Goal: Task Accomplishment & Management: Complete application form

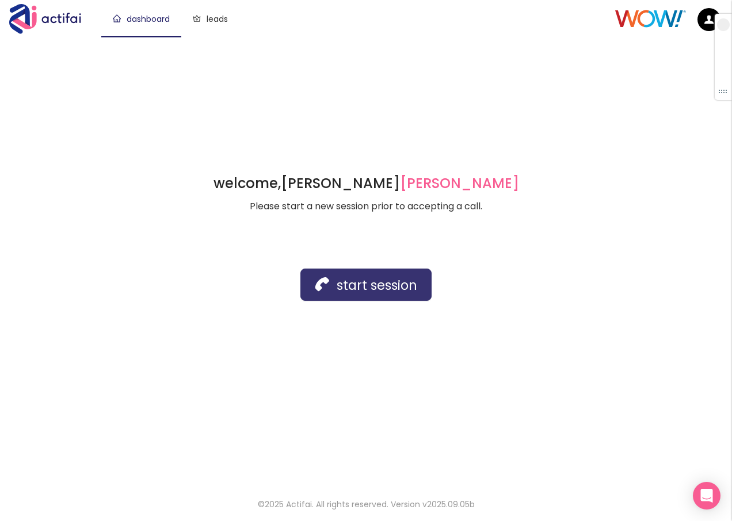
click at [378, 288] on button "start session" at bounding box center [365, 285] width 131 height 32
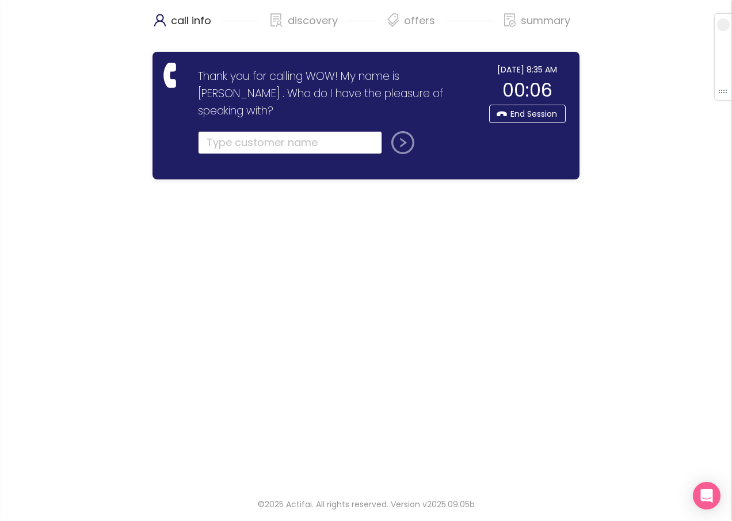
click at [246, 131] on input "text" at bounding box center [290, 142] width 184 height 23
type input "[PERSON_NAME]"
click at [404, 131] on button "submit" at bounding box center [401, 142] width 28 height 23
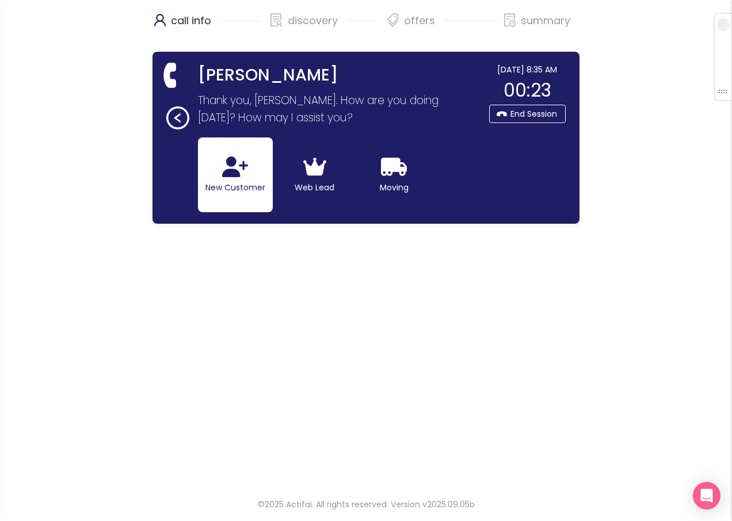
click at [241, 175] on icon "button" at bounding box center [235, 166] width 26 height 21
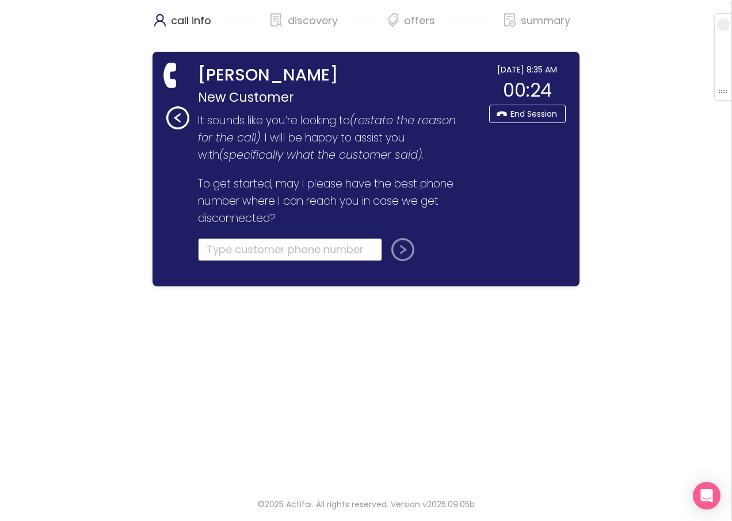
click at [215, 246] on input "tel" at bounding box center [290, 249] width 184 height 23
type input "[PHONE_NUMBER]"
click at [398, 251] on button "submit" at bounding box center [401, 249] width 28 height 23
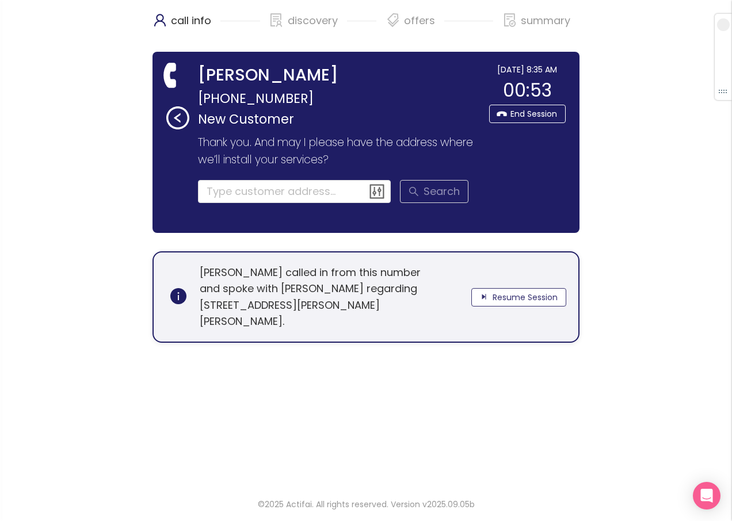
click at [515, 289] on button "Resume Session" at bounding box center [518, 297] width 95 height 18
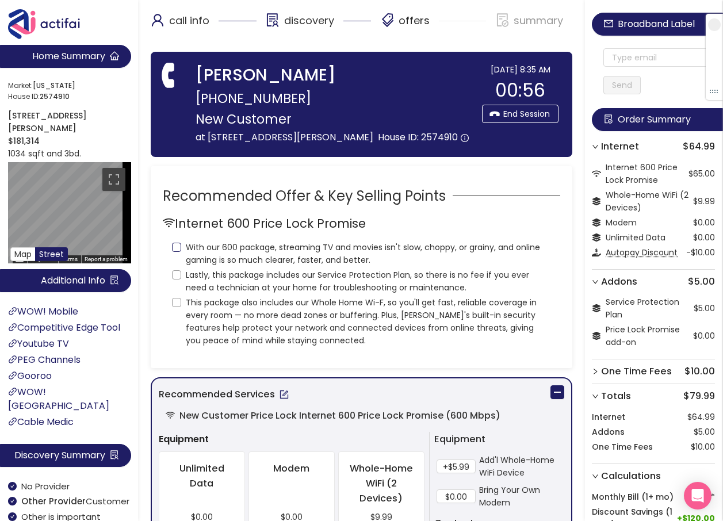
click at [179, 246] on input "With our 600 package, streaming TV and movies isn't slow, choppy, or grainy, an…" at bounding box center [176, 247] width 9 height 9
checkbox input "true"
click at [174, 274] on input "Lastly, this package includes our Service Protection Plan, so there is no fee i…" at bounding box center [176, 274] width 9 height 9
checkbox input "true"
click at [179, 303] on input "This package also includes our Whole Home Wi-F, so you'll get fast, reliable co…" at bounding box center [176, 302] width 9 height 9
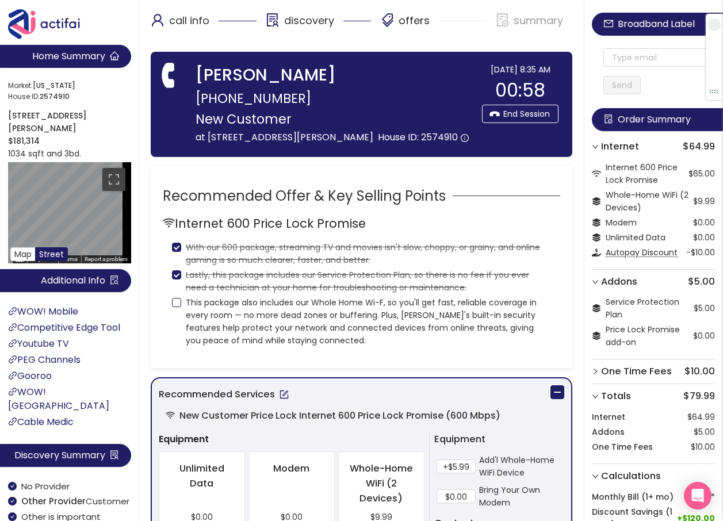
checkbox input "true"
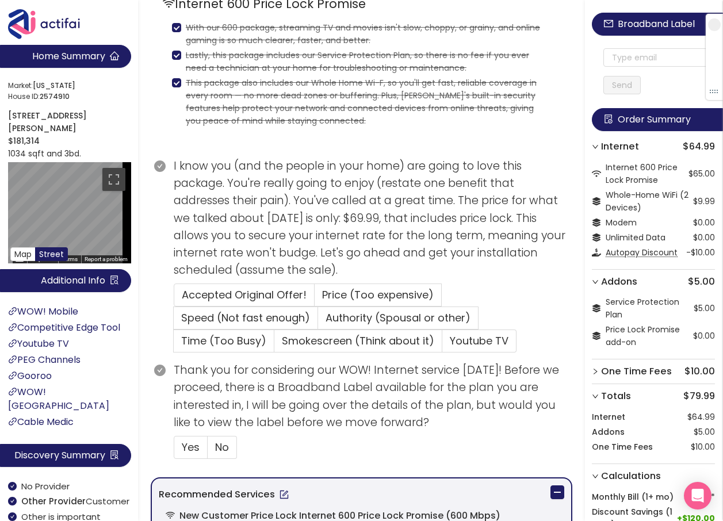
scroll to position [230, 0]
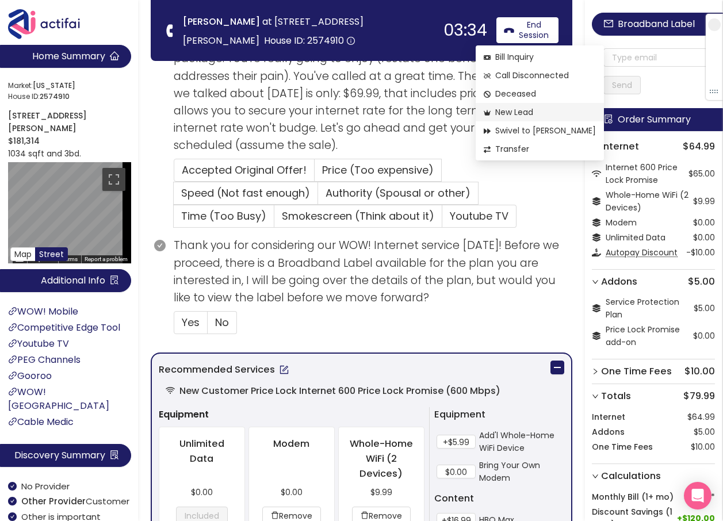
click at [510, 104] on li "New Lead" at bounding box center [540, 112] width 128 height 18
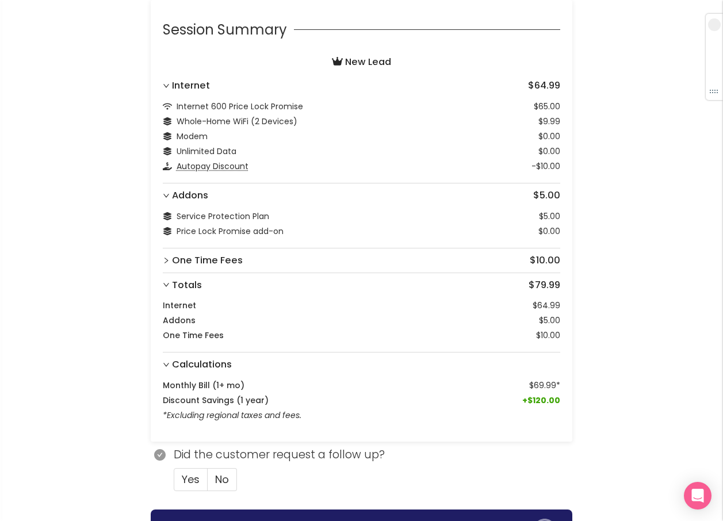
scroll to position [128, 0]
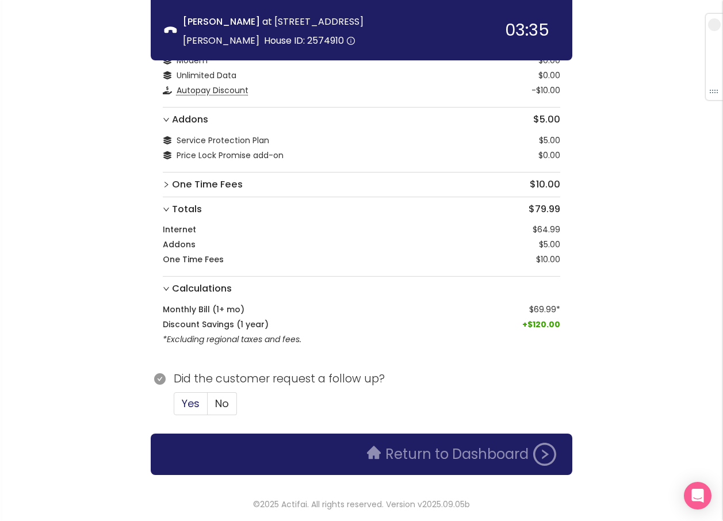
click at [191, 402] on span "Yes" at bounding box center [191, 403] width 18 height 14
click at [174, 407] on input "Yes" at bounding box center [174, 407] width 0 height 0
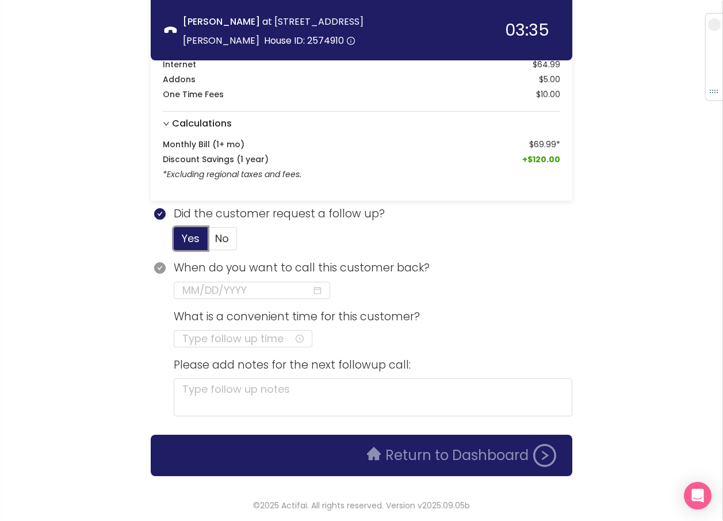
scroll to position [294, 0]
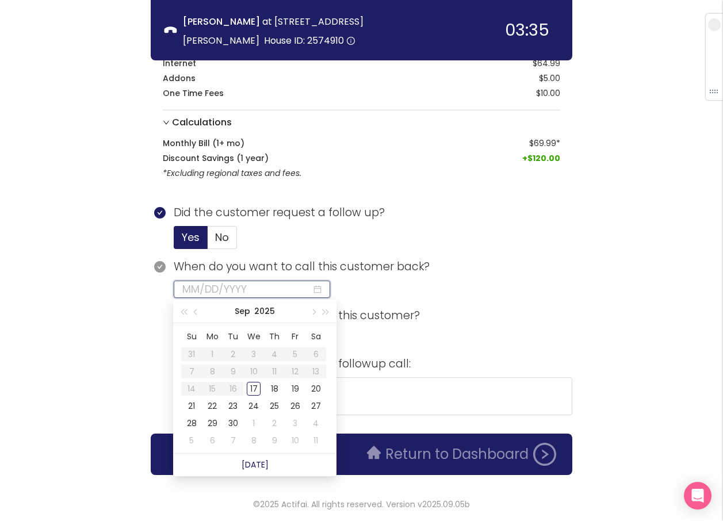
click at [206, 293] on input at bounding box center [246, 289] width 129 height 16
type input "[DATE]"
click at [254, 386] on div "17" at bounding box center [254, 389] width 14 height 14
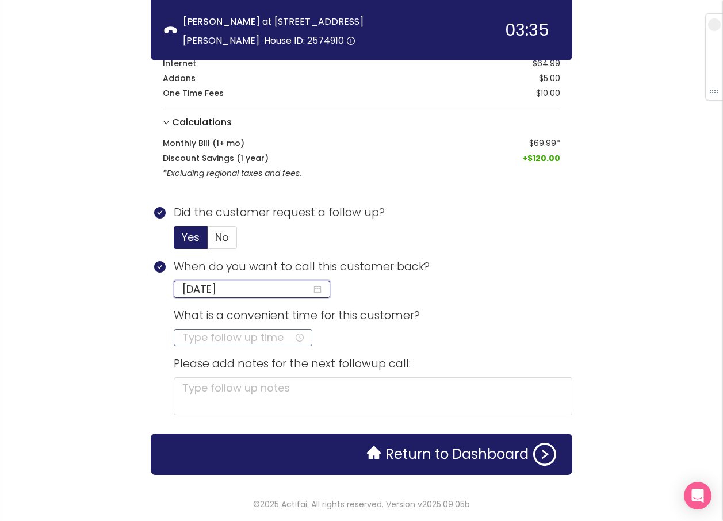
click at [200, 335] on input at bounding box center [238, 338] width 112 height 16
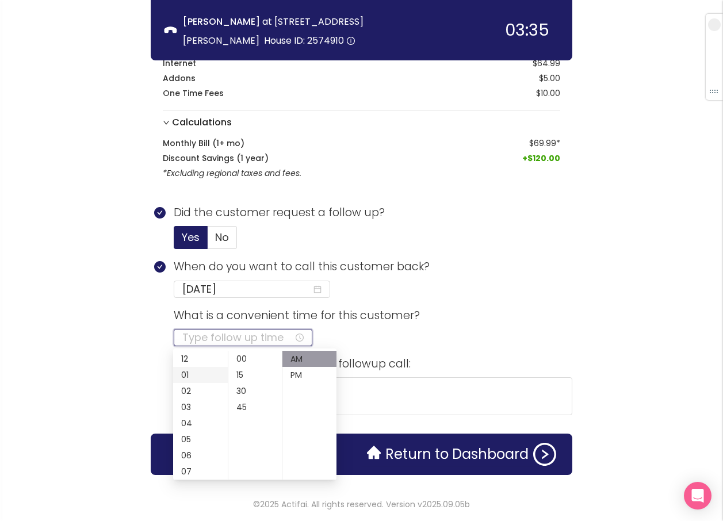
click at [184, 374] on div "01" at bounding box center [200, 375] width 55 height 16
click at [296, 375] on div "PM" at bounding box center [309, 375] width 54 height 16
type input "01:00 PM"
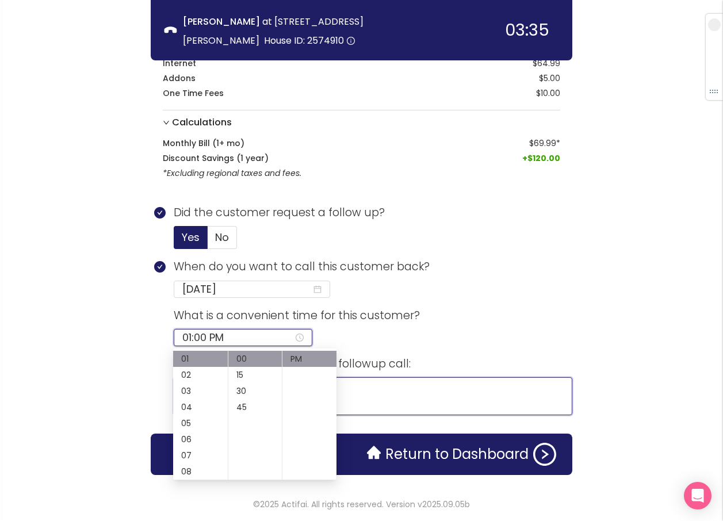
click at [383, 393] on textarea at bounding box center [373, 396] width 399 height 38
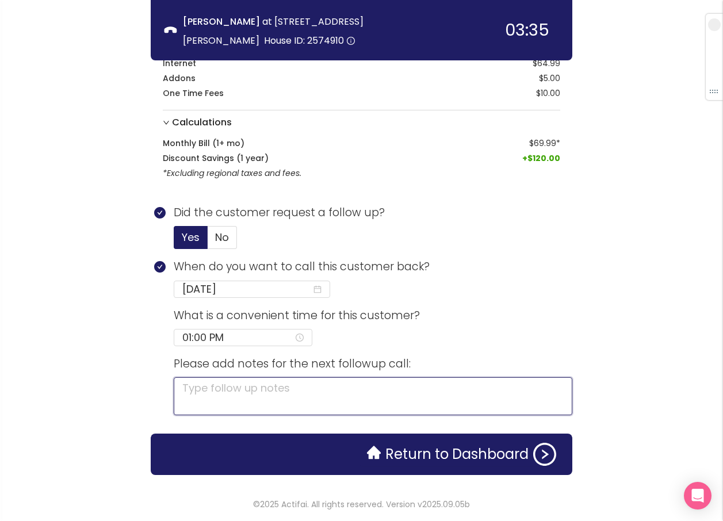
type textarea "N"
type textarea "NE"
type textarea "NEE"
type textarea "NEED"
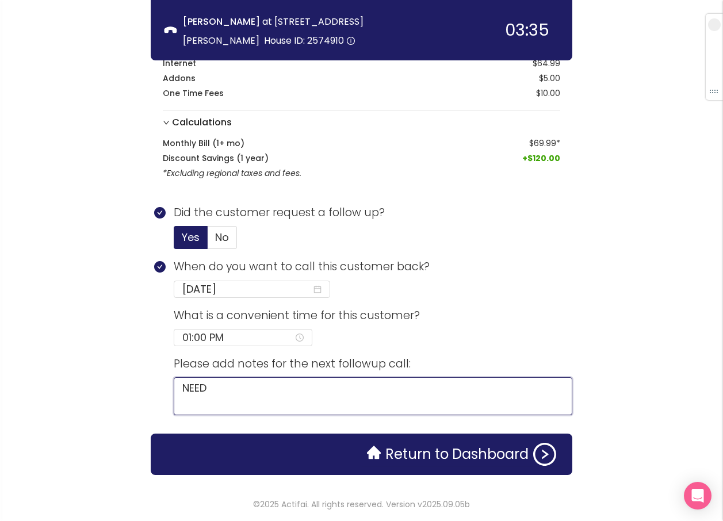
type textarea "NEED L"
type textarea "NEED LE"
type textarea "NEED LEA"
type textarea "NEED LEAS"
type textarea "NEED LEASE"
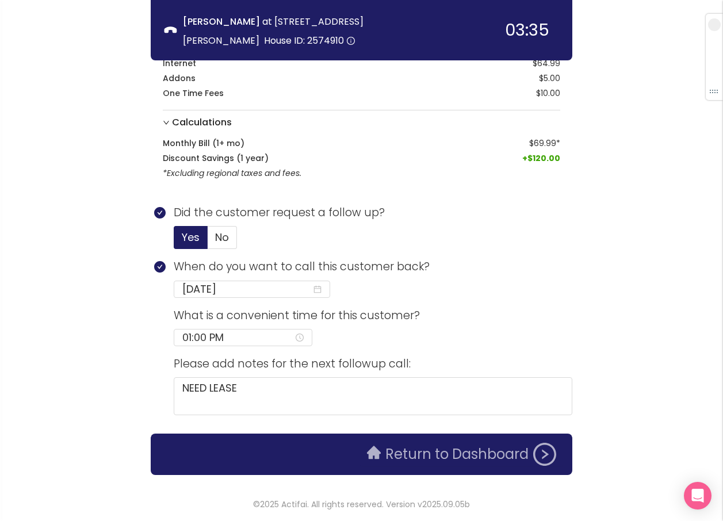
click at [480, 454] on button "Return to Dashboard" at bounding box center [461, 454] width 203 height 23
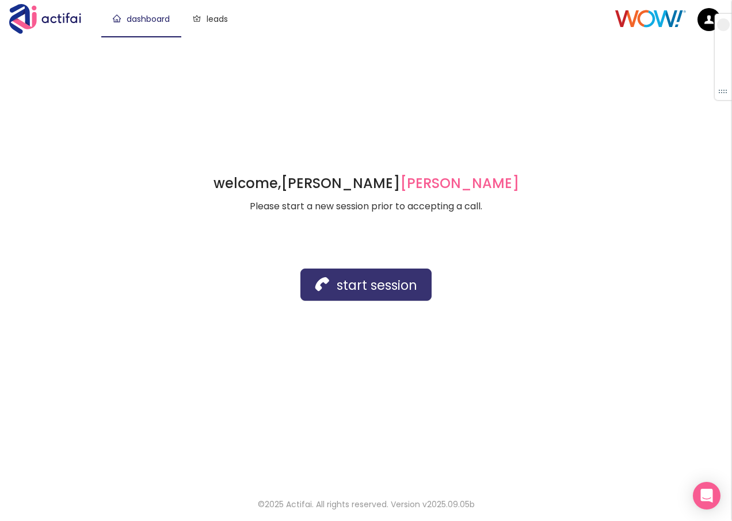
click at [334, 276] on button "start session" at bounding box center [365, 285] width 131 height 32
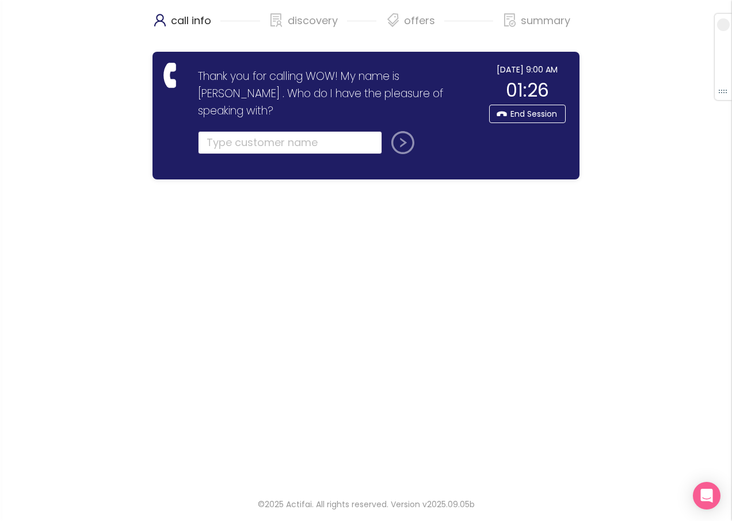
click at [231, 131] on input "text" at bounding box center [290, 142] width 184 height 23
type input "[PERSON_NAME]"
click at [387, 131] on button "submit" at bounding box center [401, 142] width 28 height 23
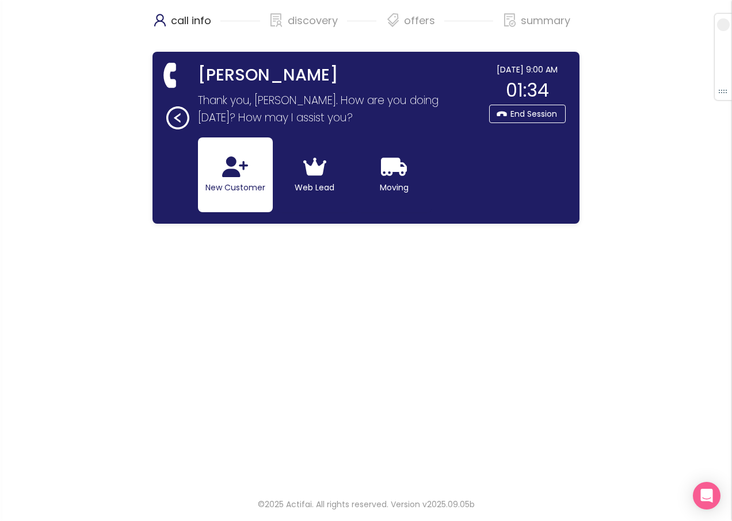
click at [239, 162] on icon "button" at bounding box center [235, 166] width 26 height 21
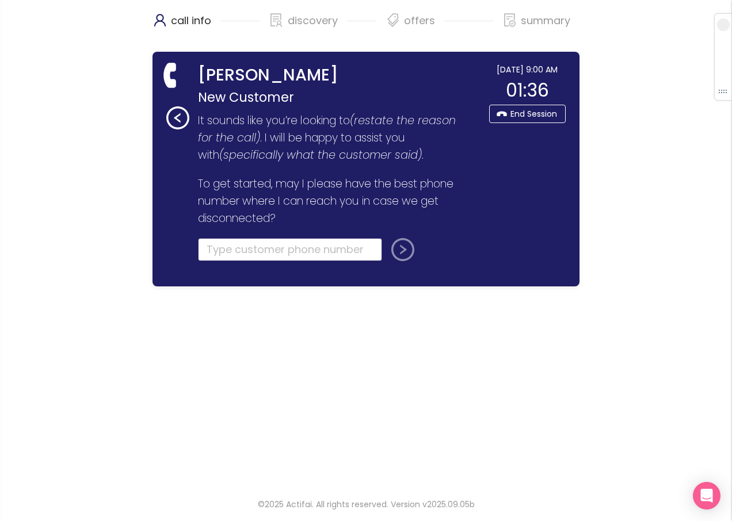
drag, startPoint x: 234, startPoint y: 251, endPoint x: 232, endPoint y: 245, distance: 6.6
click at [232, 246] on input "tel" at bounding box center [290, 249] width 184 height 23
type input "[PHONE_NUMBER]"
click at [403, 249] on button "submit" at bounding box center [401, 249] width 28 height 23
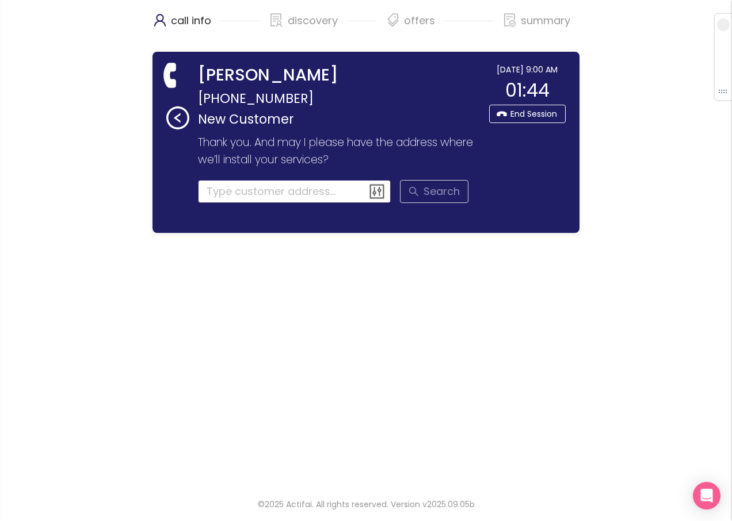
click at [241, 193] on input at bounding box center [294, 191] width 193 height 23
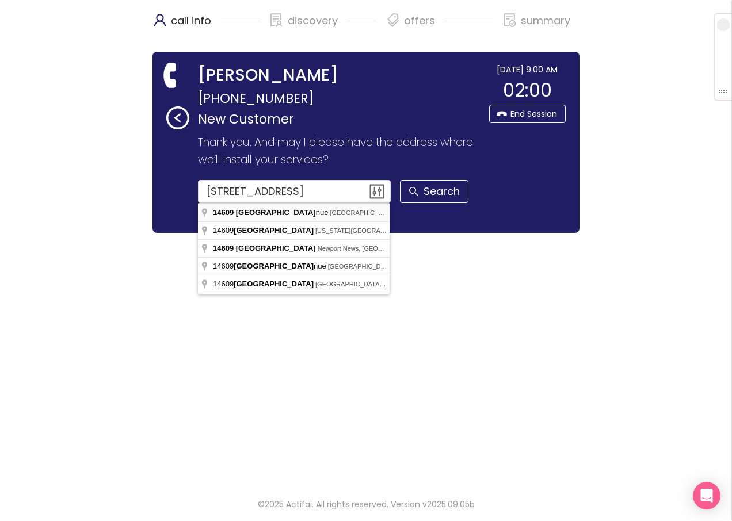
type input "[STREET_ADDRESS]"
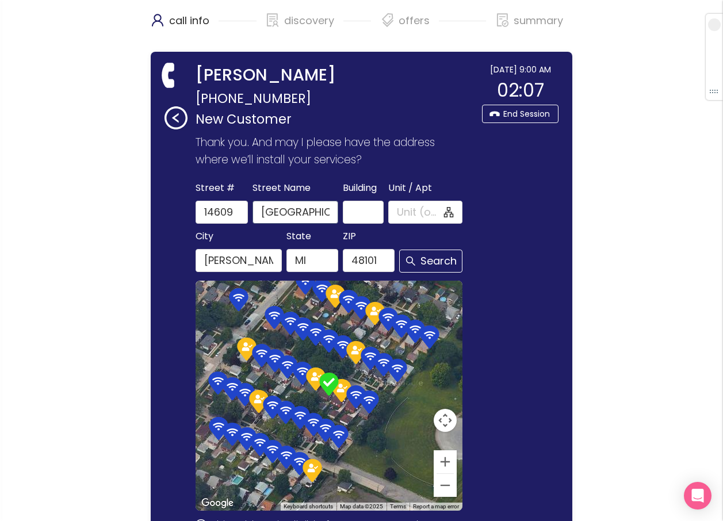
scroll to position [132, 0]
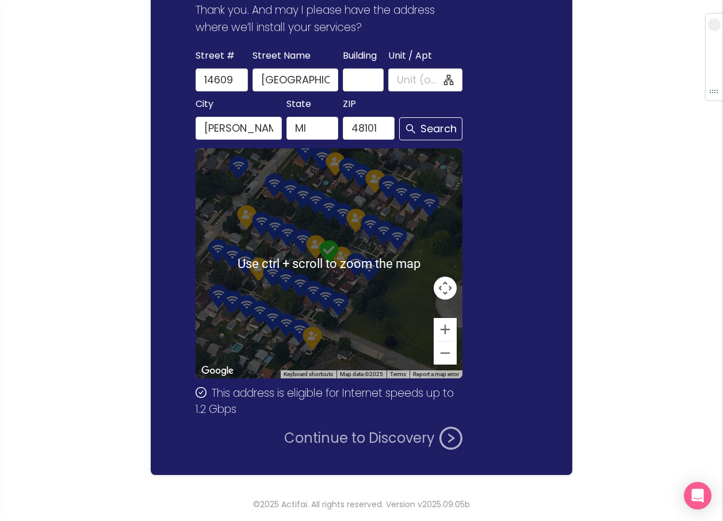
click at [370, 437] on button "Continue to Discovery" at bounding box center [373, 438] width 178 height 23
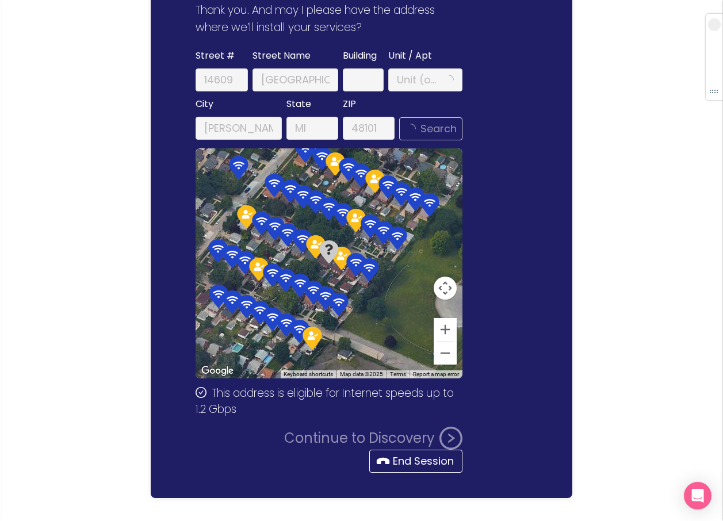
scroll to position [0, 0]
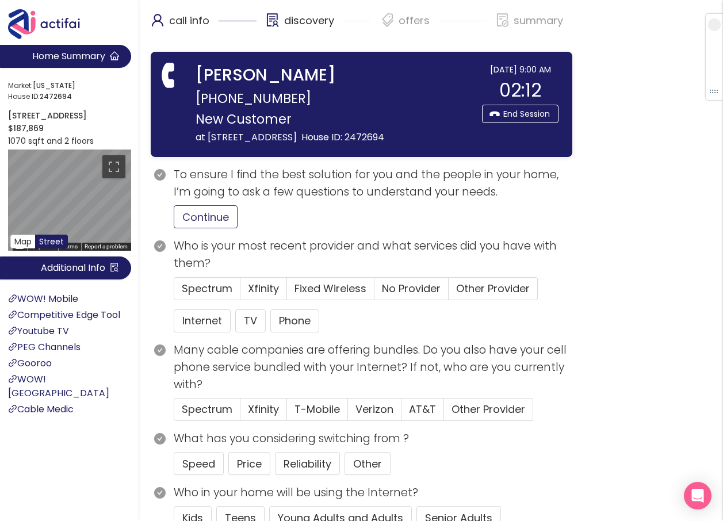
click at [193, 221] on button "Continue" at bounding box center [206, 216] width 64 height 23
click at [212, 321] on button "Internet" at bounding box center [202, 321] width 57 height 23
click at [247, 288] on label "Xfinity" at bounding box center [263, 288] width 47 height 23
click at [240, 292] on input "Xfinity" at bounding box center [240, 292] width 0 height 0
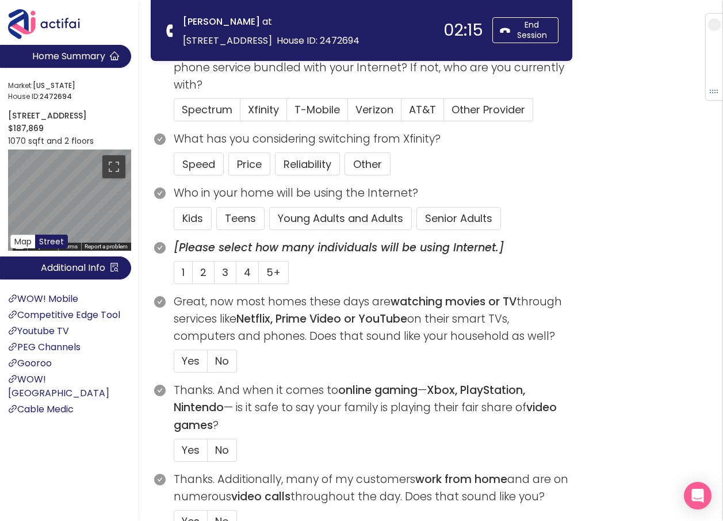
scroll to position [115, 0]
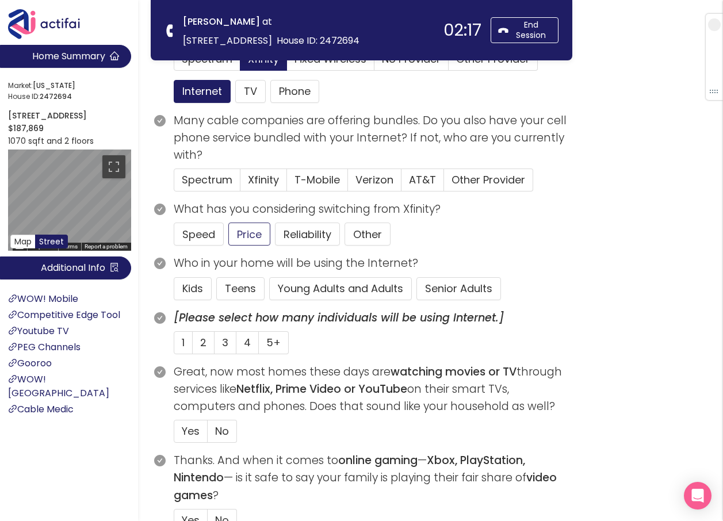
click at [242, 231] on button "Price" at bounding box center [249, 234] width 42 height 23
click at [330, 288] on button "Young Adults and Adults" at bounding box center [340, 288] width 143 height 23
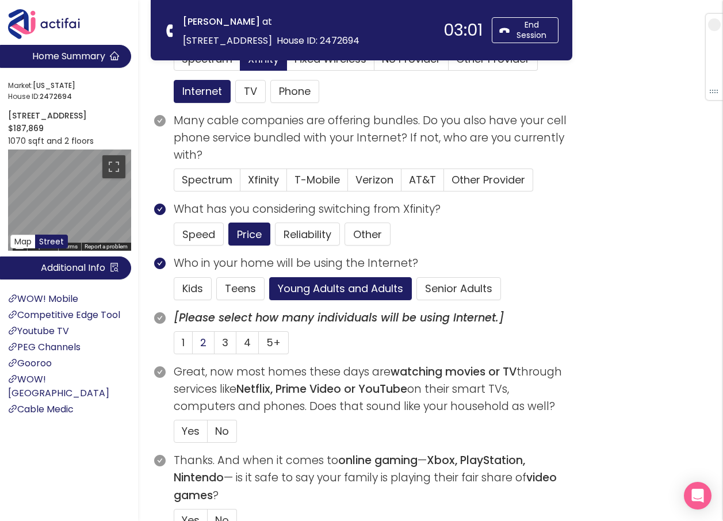
click at [200, 344] on label "2" at bounding box center [204, 342] width 22 height 23
click at [193, 346] on input "2" at bounding box center [193, 346] width 0 height 0
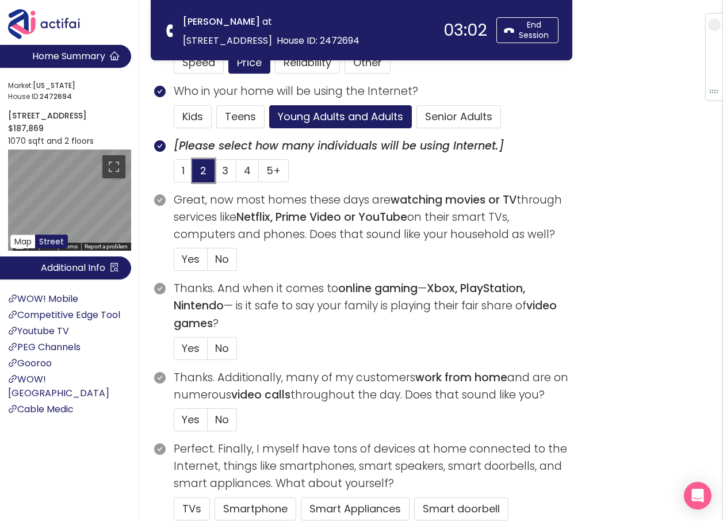
scroll to position [288, 0]
click at [186, 239] on p "Great, now most homes these days are watching movies or TV through services lik…" at bounding box center [373, 217] width 399 height 52
click at [183, 257] on span "Yes" at bounding box center [191, 258] width 18 height 14
click at [174, 262] on input "Yes" at bounding box center [174, 262] width 0 height 0
click at [194, 352] on span "Yes" at bounding box center [191, 348] width 18 height 14
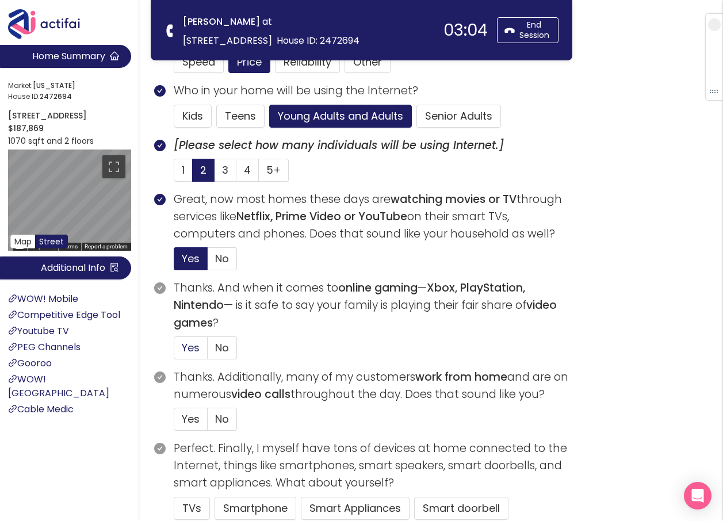
click at [174, 352] on input "Yes" at bounding box center [174, 352] width 0 height 0
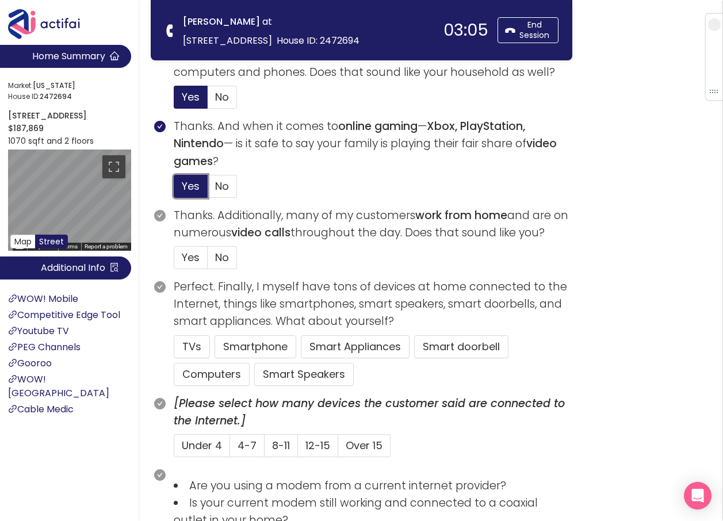
scroll to position [518, 0]
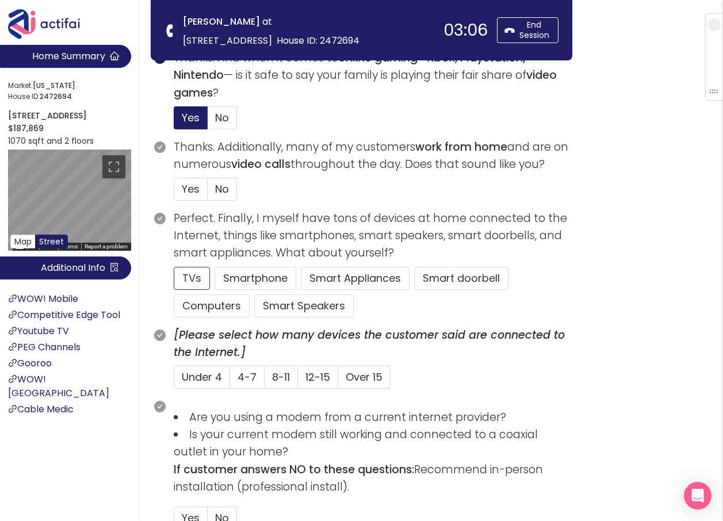
click at [185, 278] on button "TVs" at bounding box center [192, 278] width 36 height 23
click at [215, 190] on span "No" at bounding box center [222, 189] width 14 height 14
click at [208, 193] on input "No" at bounding box center [208, 193] width 0 height 0
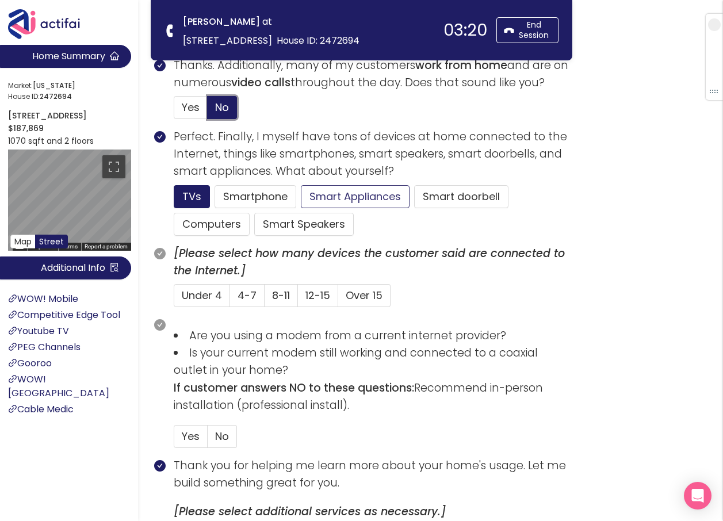
scroll to position [633, 0]
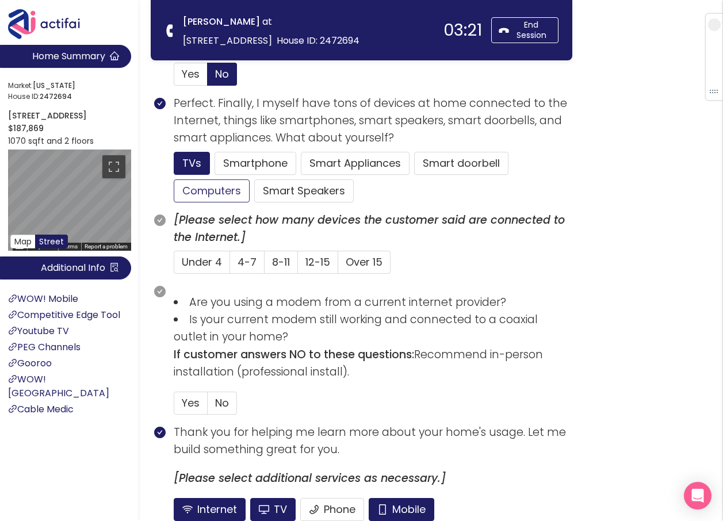
click at [216, 192] on button "Computers" at bounding box center [212, 190] width 76 height 23
click at [228, 161] on button "Smartphone" at bounding box center [256, 163] width 82 height 23
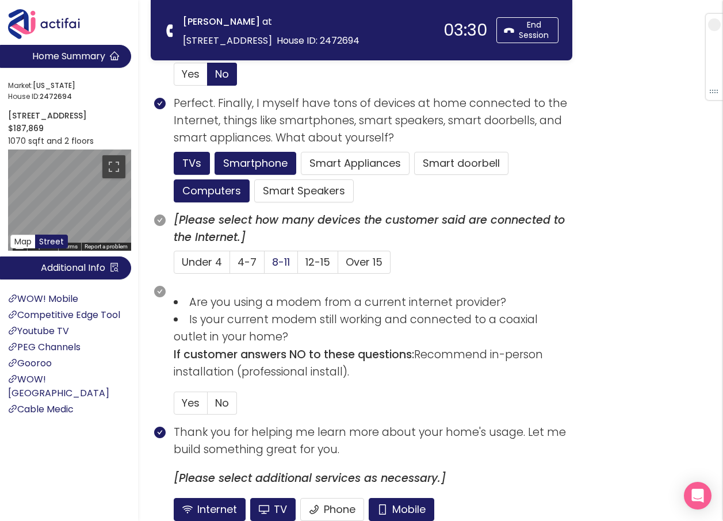
click at [273, 261] on span "8-11" at bounding box center [281, 262] width 18 height 14
click at [265, 266] on input "8-11" at bounding box center [265, 266] width 0 height 0
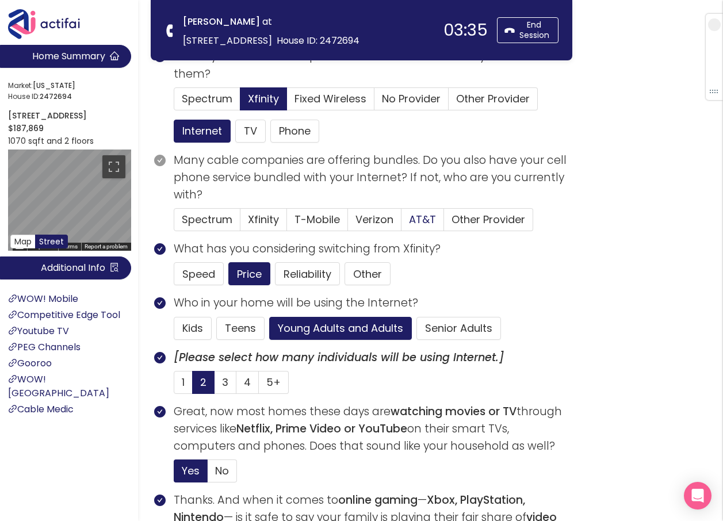
scroll to position [58, 0]
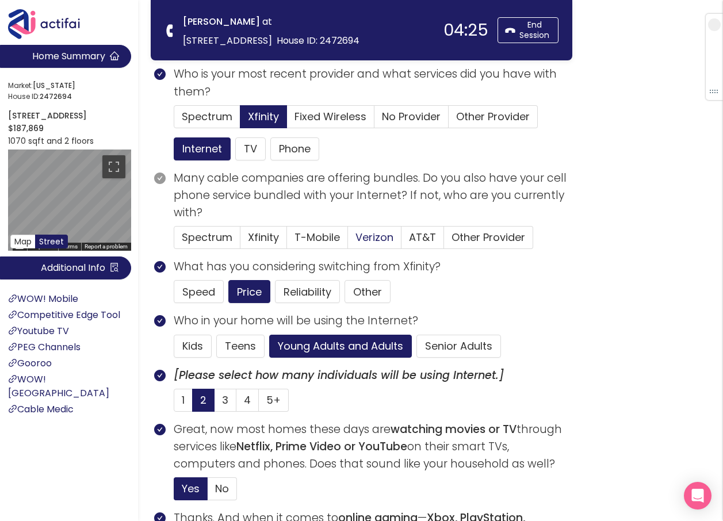
click at [374, 237] on span "Verizon" at bounding box center [375, 237] width 38 height 14
click at [348, 241] on input "Verizon" at bounding box center [348, 241] width 0 height 0
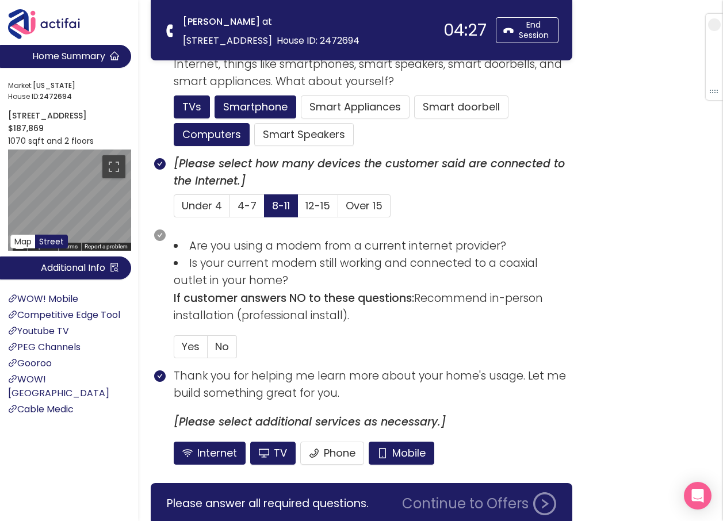
scroll to position [690, 0]
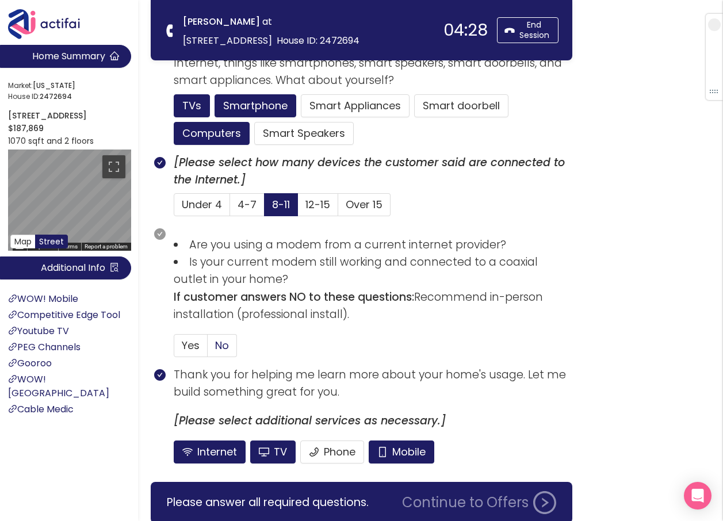
click at [207, 337] on div "Yes No" at bounding box center [205, 345] width 63 height 23
click at [230, 350] on label "No" at bounding box center [222, 345] width 29 height 23
click at [208, 349] on input "No" at bounding box center [208, 349] width 0 height 0
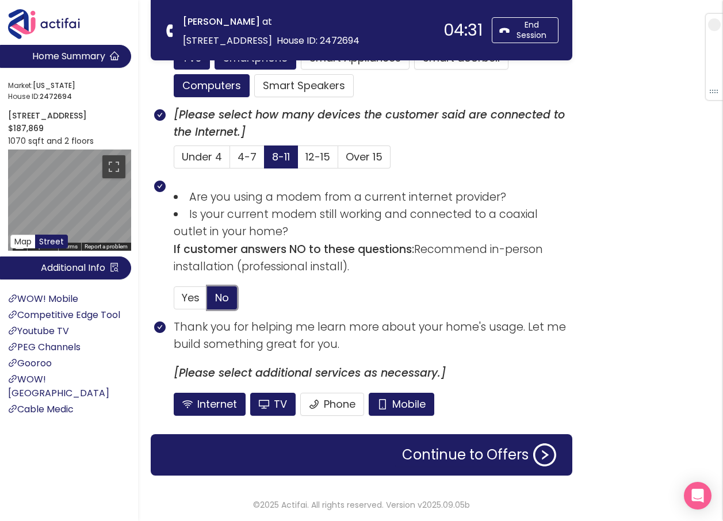
scroll to position [739, 0]
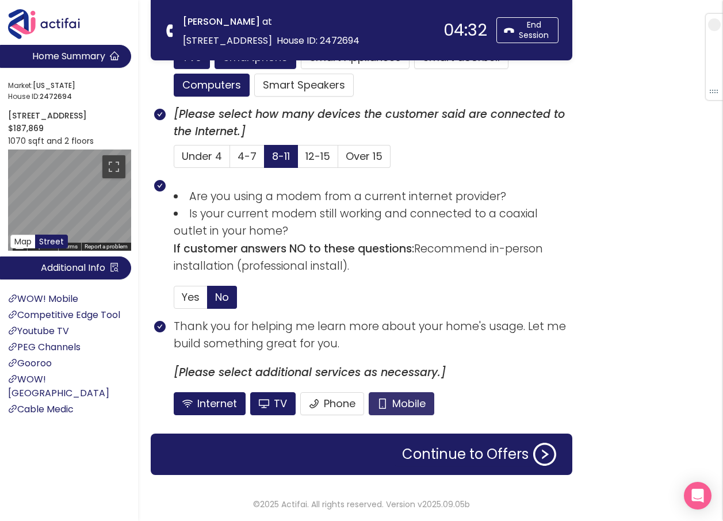
click at [409, 400] on button "Mobile" at bounding box center [402, 403] width 66 height 23
click at [268, 406] on button "TV" at bounding box center [272, 403] width 45 height 23
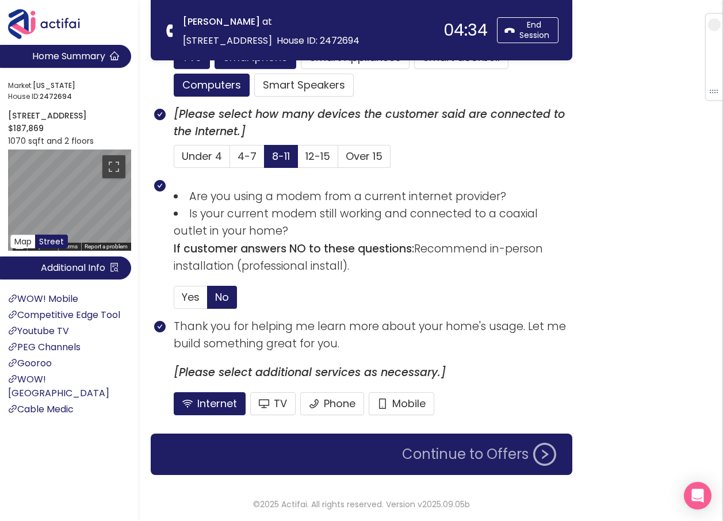
click at [483, 454] on button "Continue to Offers" at bounding box center [479, 454] width 168 height 23
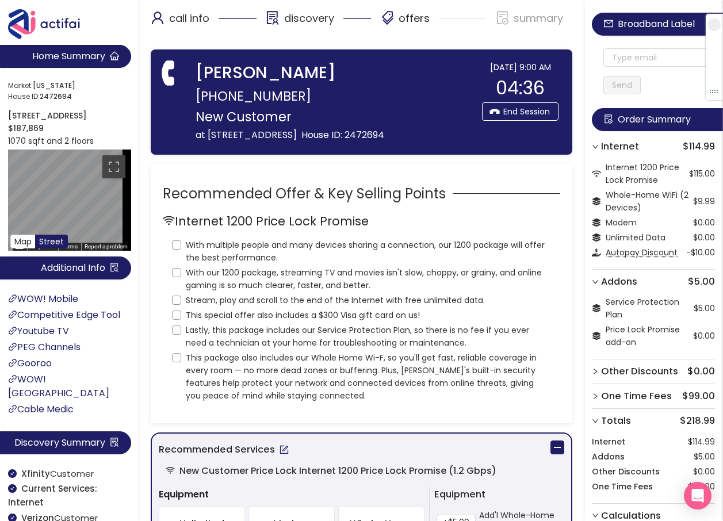
scroll to position [0, 0]
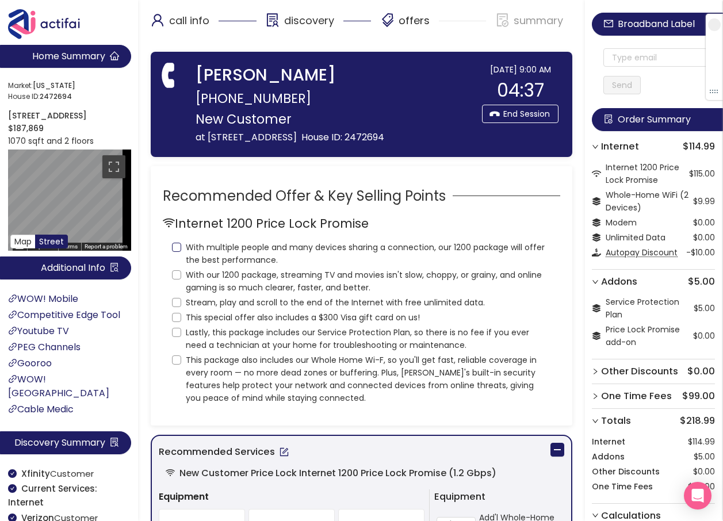
click at [176, 246] on input "With multiple people and many devices sharing a connection, our 1200 package wi…" at bounding box center [176, 247] width 9 height 9
checkbox input "true"
click at [177, 273] on input "With our 1200 package, streaming TV and movies isn't slow, choppy, or grainy, a…" at bounding box center [176, 274] width 9 height 9
checkbox input "true"
click at [177, 299] on input "Stream, play and scroll to the end of the Internet with free unlimited data." at bounding box center [176, 302] width 9 height 9
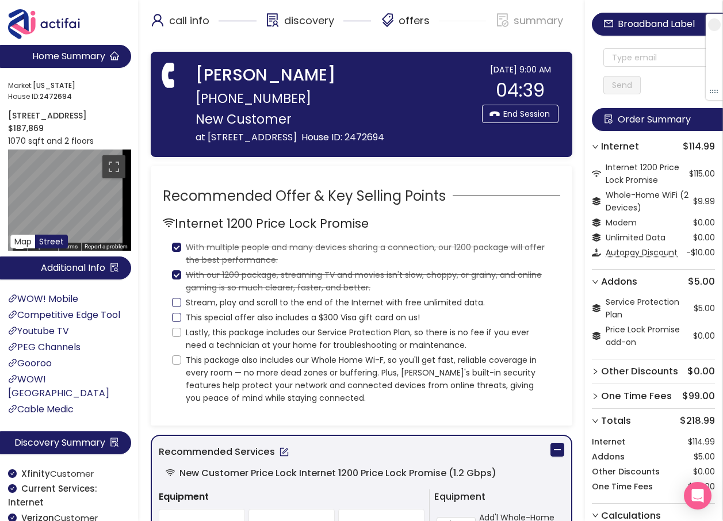
checkbox input "true"
click at [177, 314] on input "This special offer also includes a $300 Visa gift card on us!" at bounding box center [176, 317] width 9 height 9
checkbox input "true"
click at [175, 333] on input "Lastly, this package includes our Service Protection Plan, so there is no fee i…" at bounding box center [176, 332] width 9 height 9
checkbox input "true"
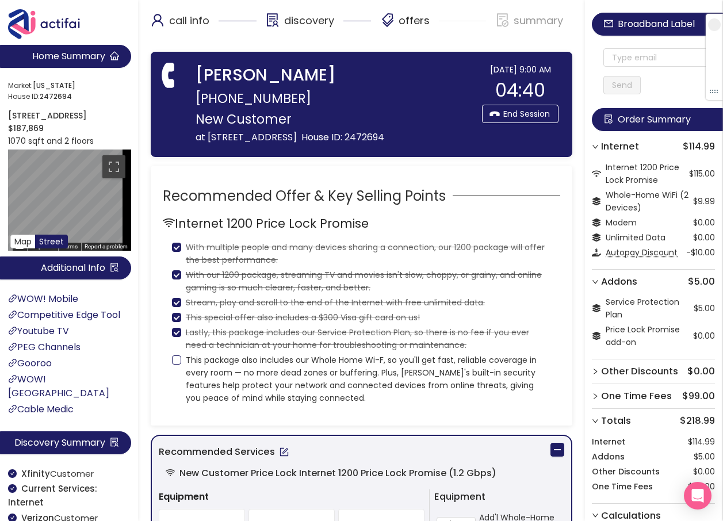
click at [174, 359] on input "This package also includes our Whole Home Wi-F, so you'll get fast, reliable co…" at bounding box center [176, 360] width 9 height 9
checkbox input "true"
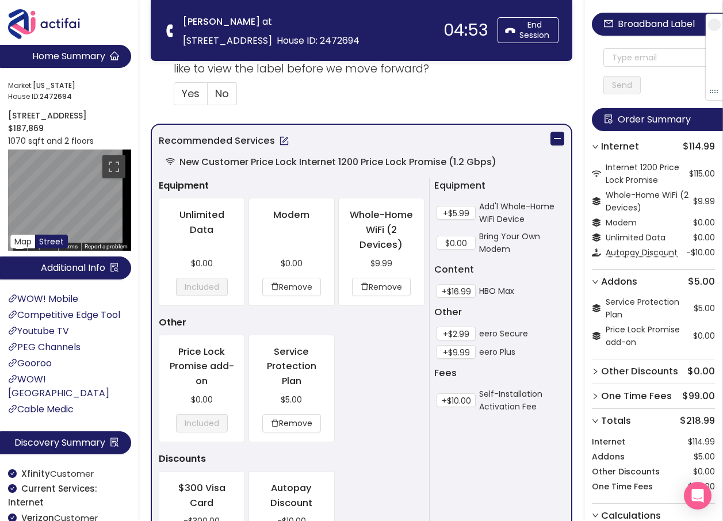
scroll to position [518, 0]
click at [452, 334] on button "+$2.99" at bounding box center [456, 333] width 39 height 14
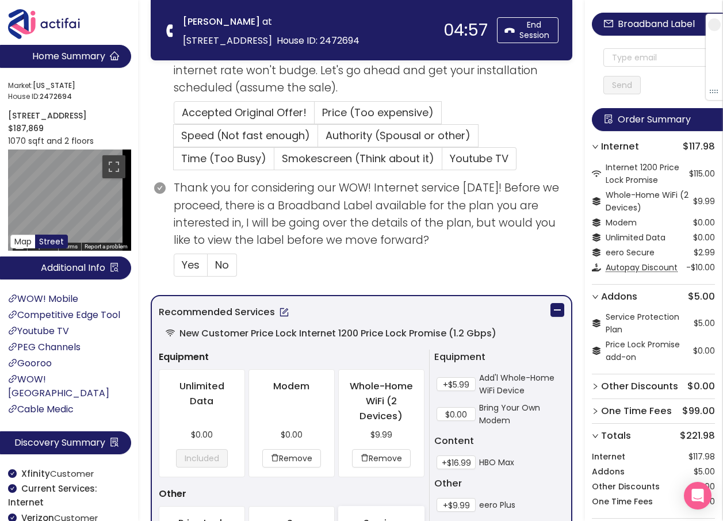
scroll to position [230, 0]
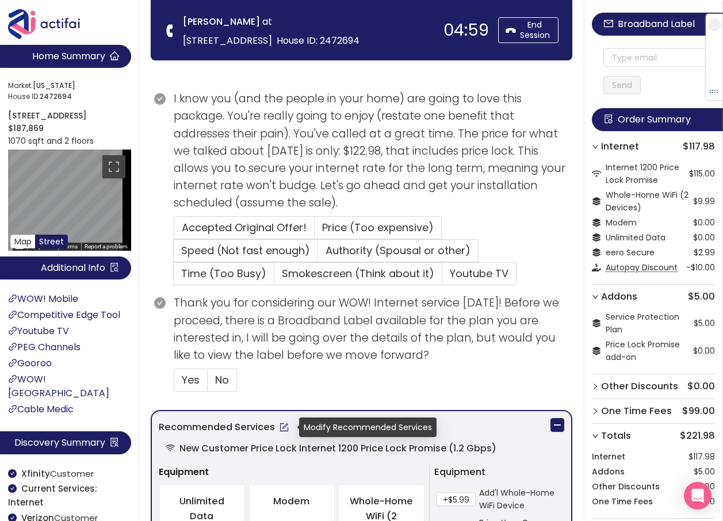
click at [288, 427] on button "button" at bounding box center [284, 427] width 18 height 18
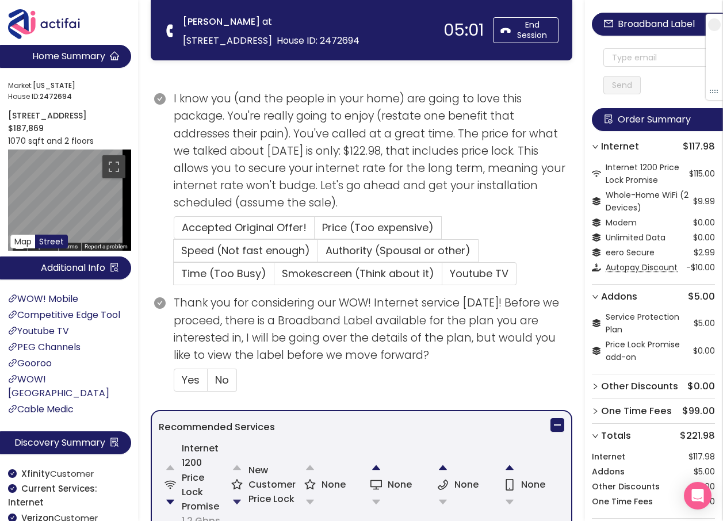
click at [236, 500] on button "button" at bounding box center [237, 502] width 23 height 23
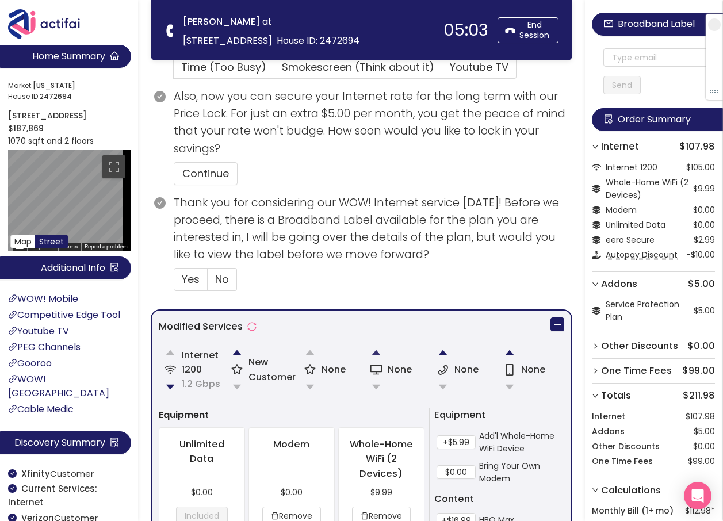
scroll to position [403, 0]
click at [238, 353] on button "button" at bounding box center [237, 352] width 23 height 23
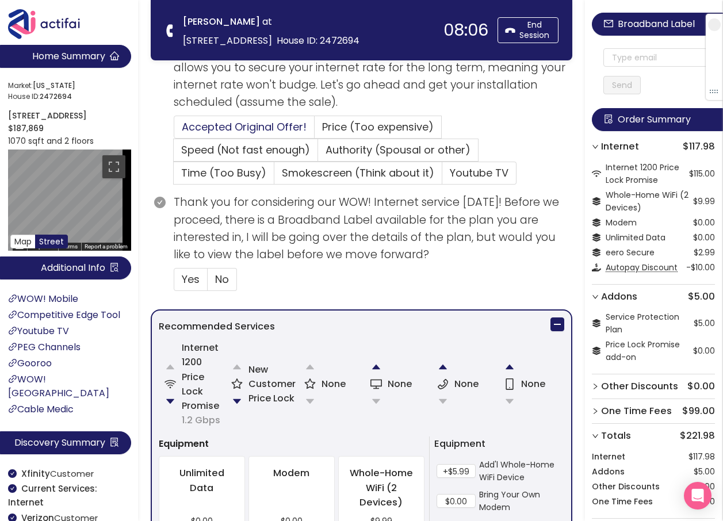
click at [254, 125] on span "Accepted Original Offer!" at bounding box center [244, 127] width 125 height 14
click at [174, 131] on input "Accepted Original Offer!" at bounding box center [174, 131] width 0 height 0
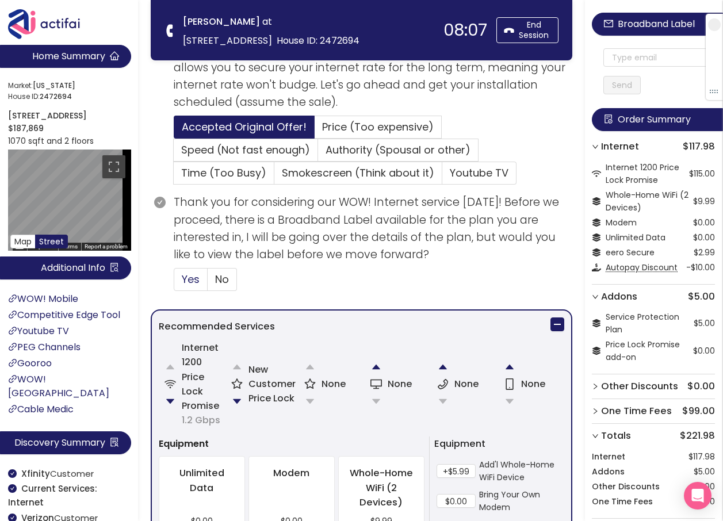
click at [198, 273] on span "Yes" at bounding box center [191, 279] width 18 height 14
click at [174, 283] on input "Yes" at bounding box center [174, 283] width 0 height 0
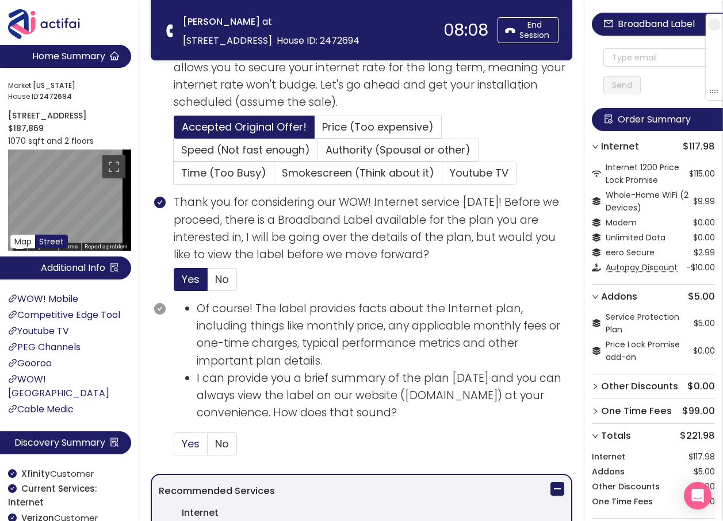
click at [192, 446] on span "Yes" at bounding box center [191, 444] width 18 height 14
click at [174, 448] on input "Yes" at bounding box center [174, 448] width 0 height 0
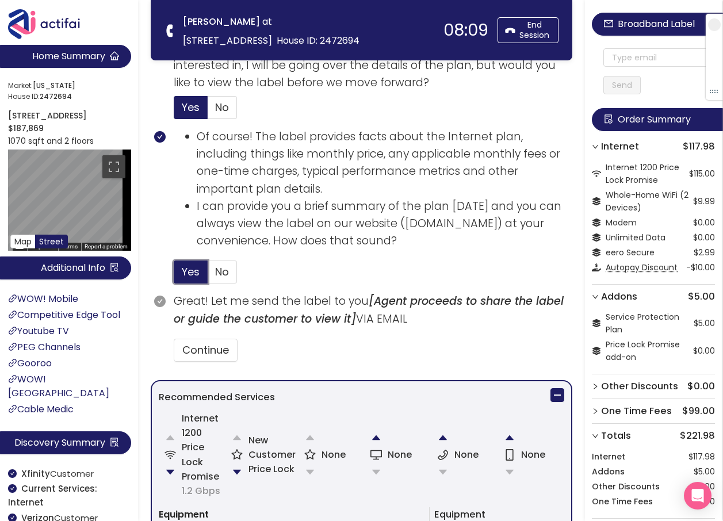
scroll to position [503, 0]
click at [224, 352] on button "Continue" at bounding box center [206, 349] width 64 height 23
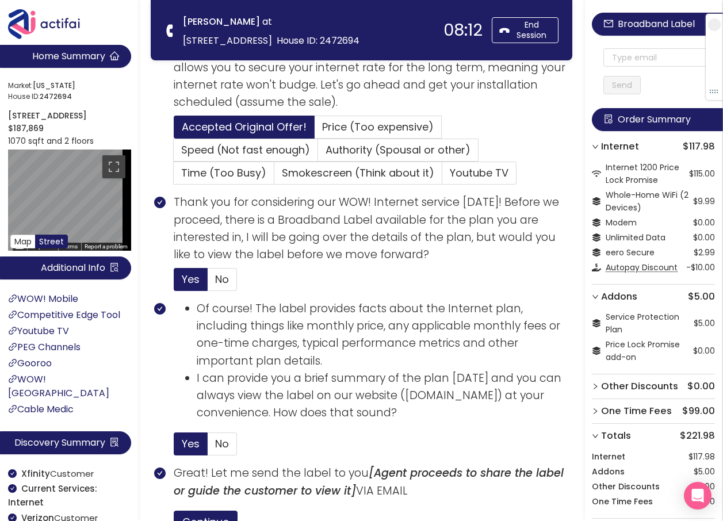
scroll to position [273, 0]
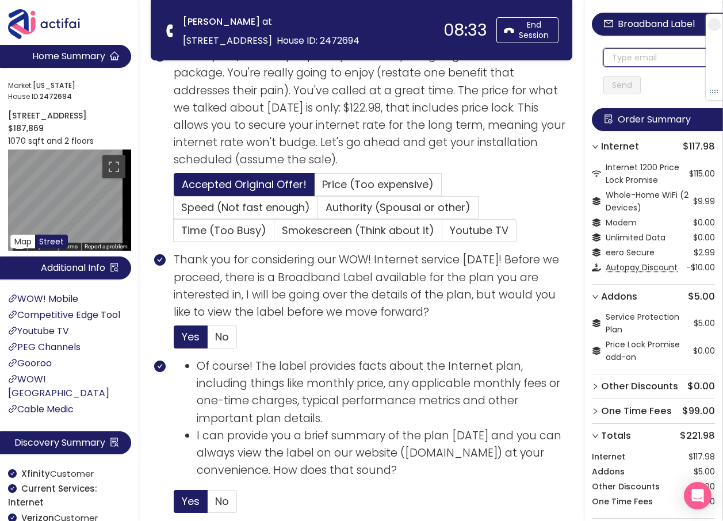
click at [633, 60] on input "text" at bounding box center [659, 57] width 112 height 18
drag, startPoint x: 651, startPoint y: 60, endPoint x: 595, endPoint y: 59, distance: 56.4
click at [595, 59] on div "Broadband Label [PERSON_NAME][EMAIL_ADDRESS][DOMAIN_NAME] Send Order Summary In…" at bounding box center [654, 345] width 138 height 690
click at [634, 58] on input "[PERSON_NAME][EMAIL_ADDRESS][DOMAIN_NAME]" at bounding box center [659, 57] width 112 height 18
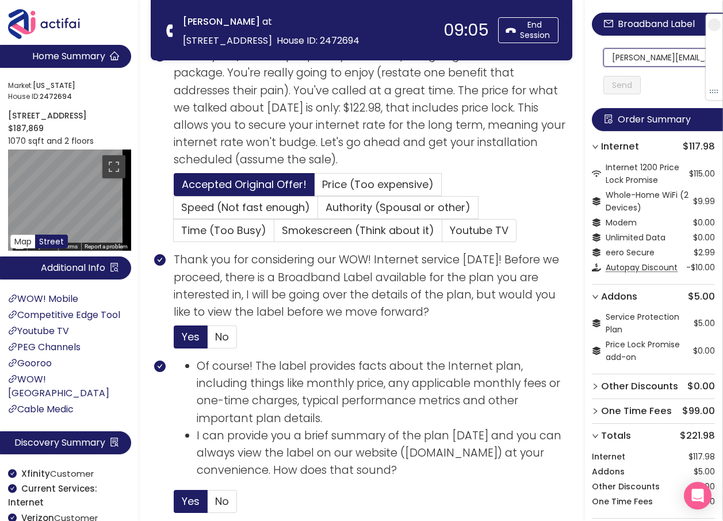
click at [617, 59] on input "[PERSON_NAME][EMAIL_ADDRESS][DOMAIN_NAME]" at bounding box center [659, 57] width 112 height 18
drag, startPoint x: 617, startPoint y: 59, endPoint x: 724, endPoint y: 59, distance: 107.6
type input "[PERSON_NAME][EMAIL_ADDRESS][DOMAIN_NAME]"
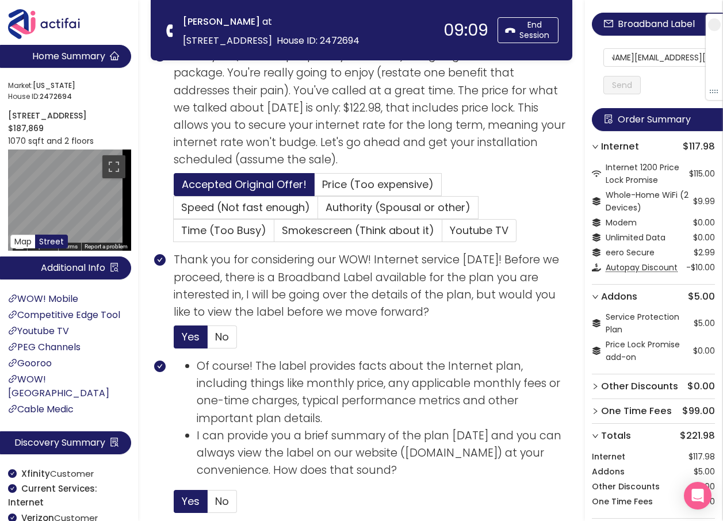
click at [628, 82] on button "Send" at bounding box center [621, 85] width 37 height 18
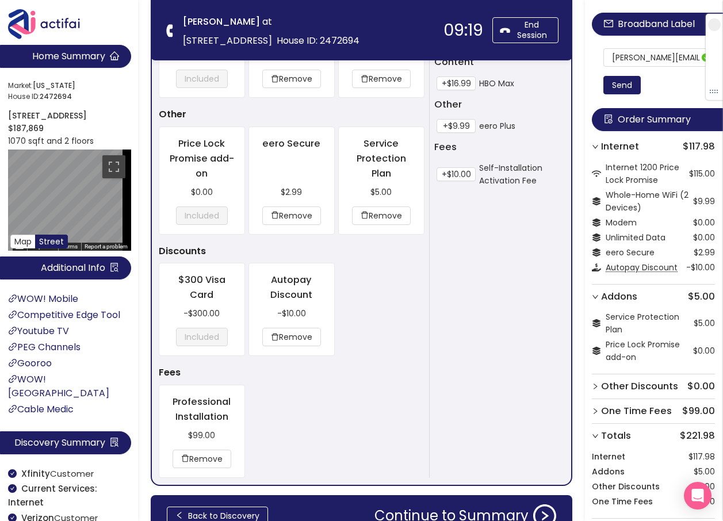
scroll to position [1101, 0]
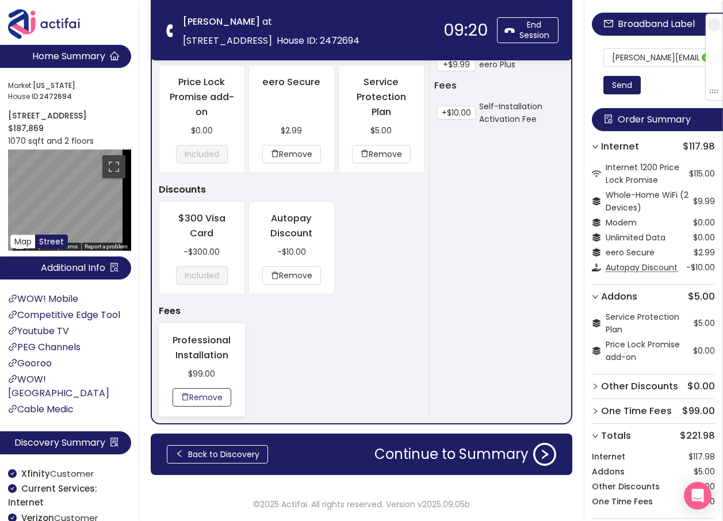
click at [192, 391] on button "Remove" at bounding box center [202, 397] width 59 height 18
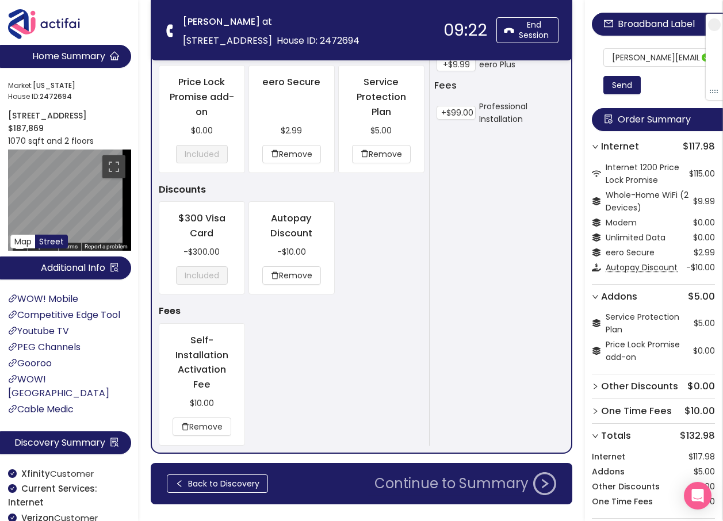
click at [438, 485] on button "Continue to Summary" at bounding box center [466, 483] width 196 height 23
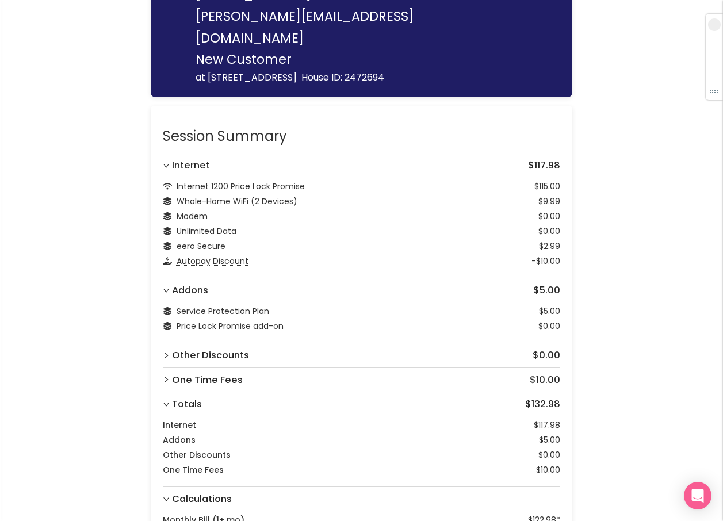
scroll to position [181, 0]
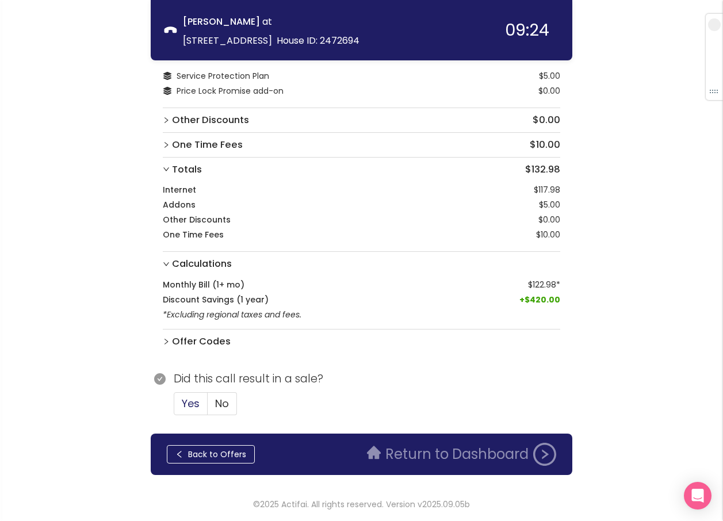
click at [188, 401] on span "Yes" at bounding box center [191, 403] width 18 height 14
click at [174, 407] on input "Yes" at bounding box center [174, 407] width 0 height 0
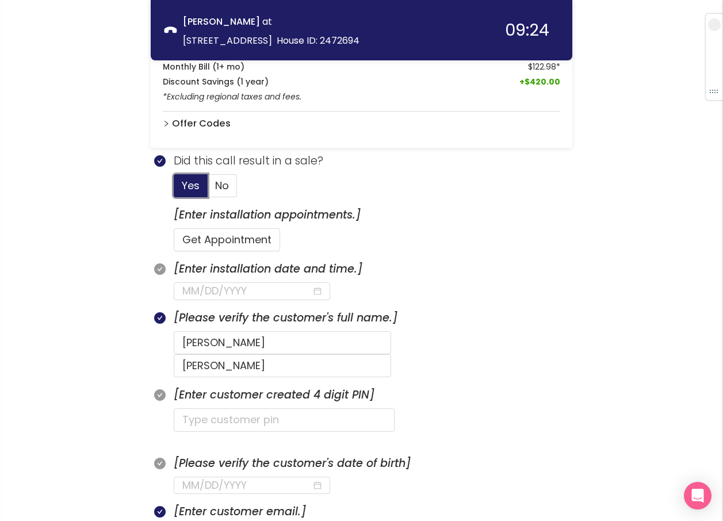
scroll to position [411, 0]
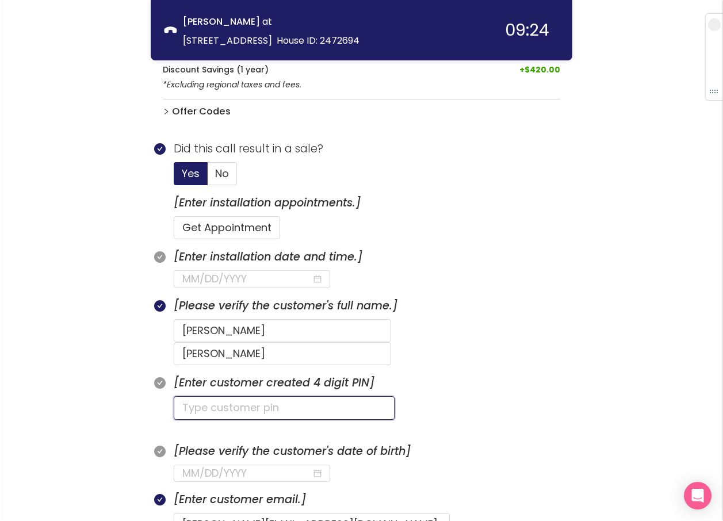
click at [217, 396] on input "text" at bounding box center [284, 407] width 221 height 23
type input "0525"
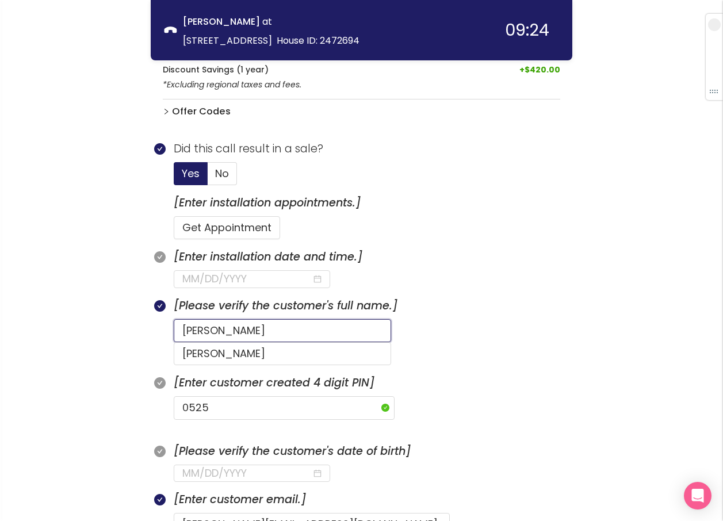
click at [198, 330] on input "[PERSON_NAME]" at bounding box center [282, 330] width 217 height 23
type input "[PERSON_NAME]"
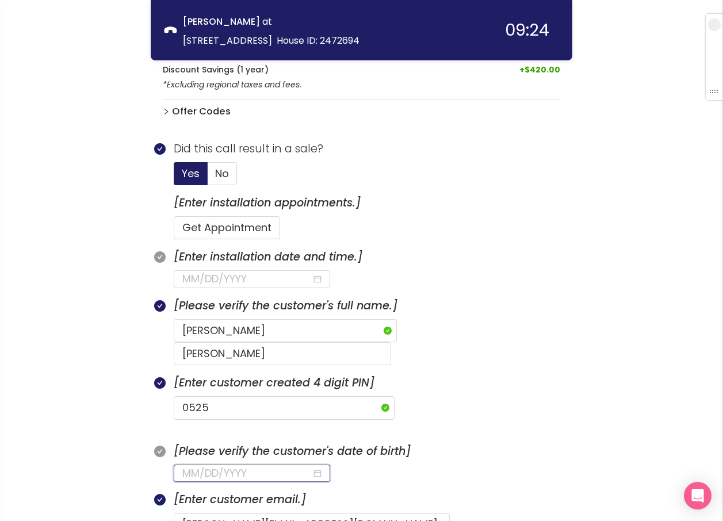
click at [188, 465] on input at bounding box center [246, 473] width 129 height 16
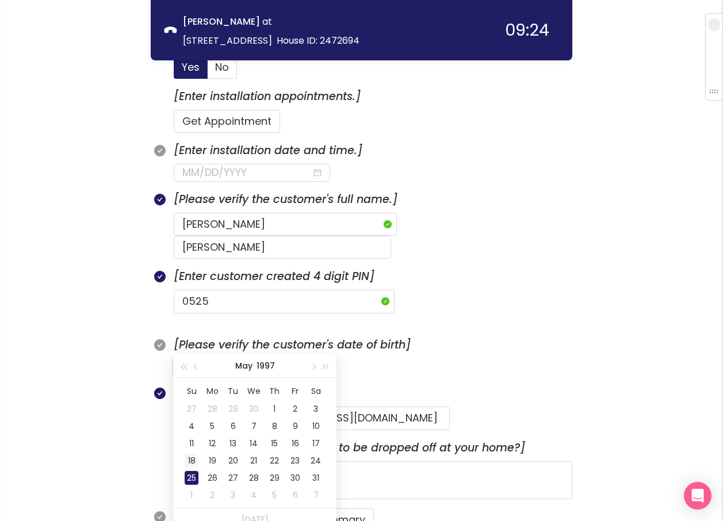
scroll to position [526, 0]
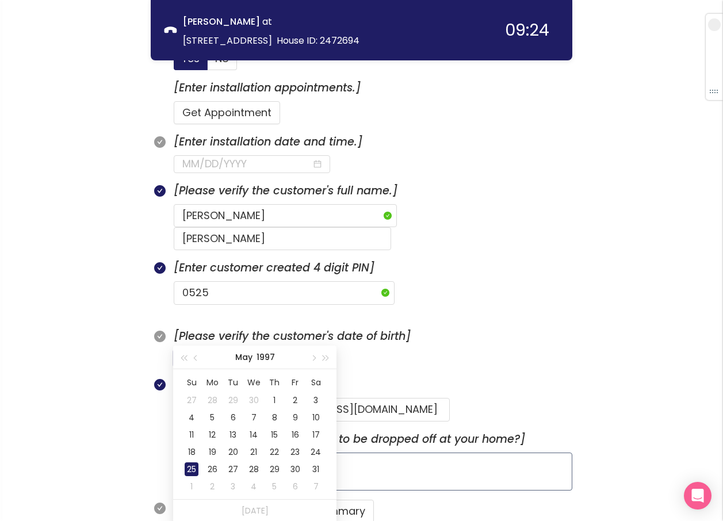
click at [186, 466] on div "25" at bounding box center [192, 470] width 14 height 14
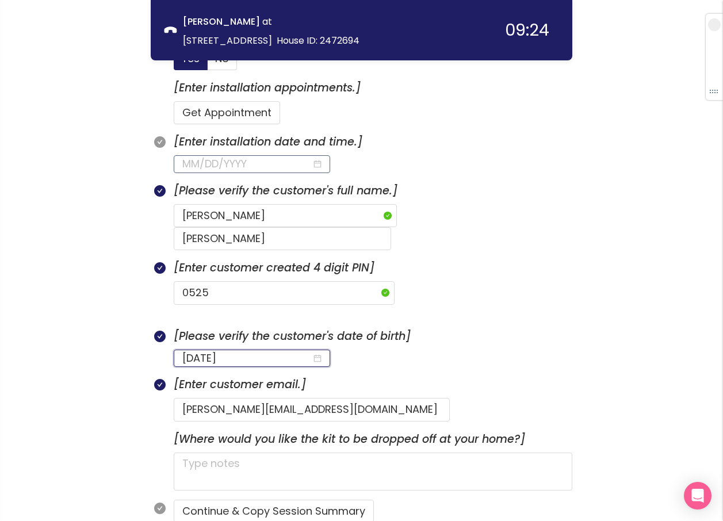
type input "[DATE]"
click at [219, 158] on input at bounding box center [246, 164] width 129 height 16
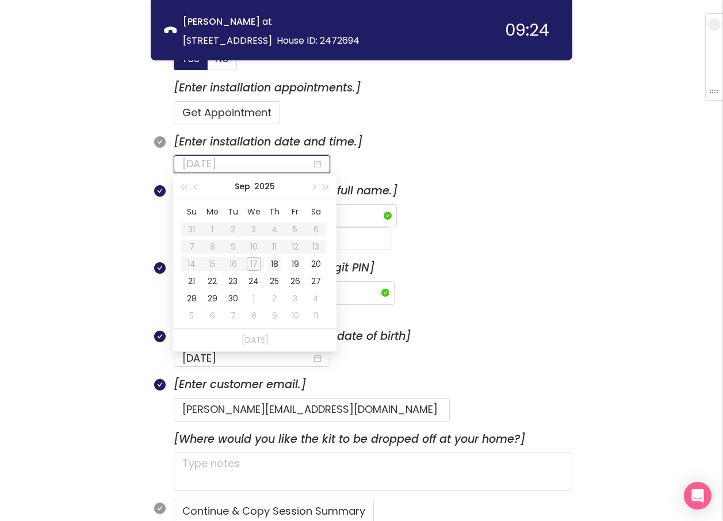
type input "[DATE]"
click at [270, 265] on div "18" at bounding box center [275, 264] width 14 height 14
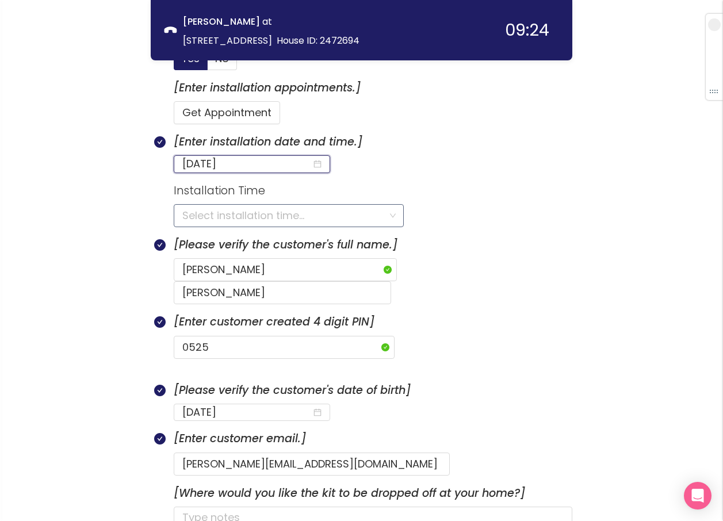
click at [190, 218] on input "search" at bounding box center [284, 216] width 205 height 22
click at [230, 214] on input "search" at bounding box center [284, 216] width 205 height 22
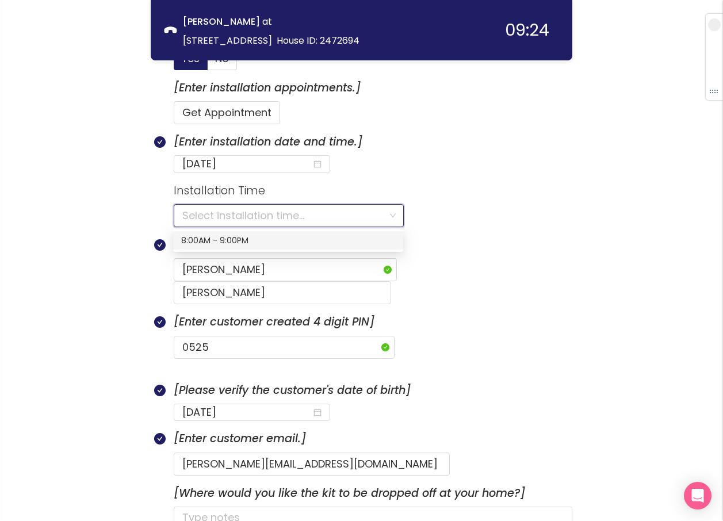
click at [218, 244] on div "8:00AM - 9:00PM" at bounding box center [288, 240] width 214 height 13
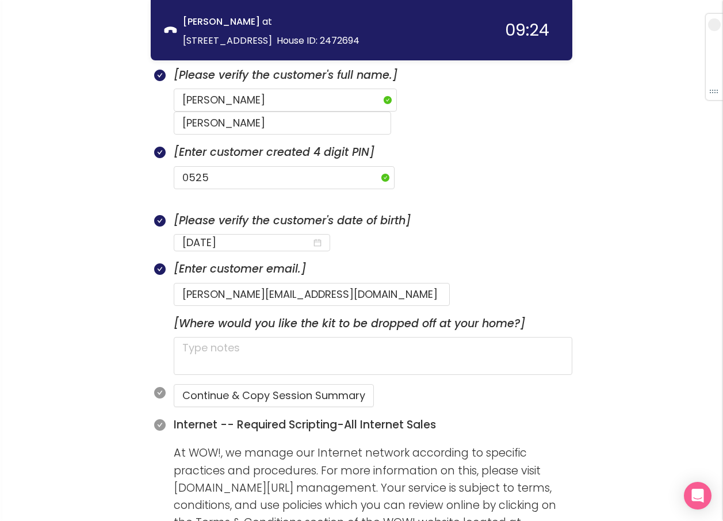
scroll to position [698, 0]
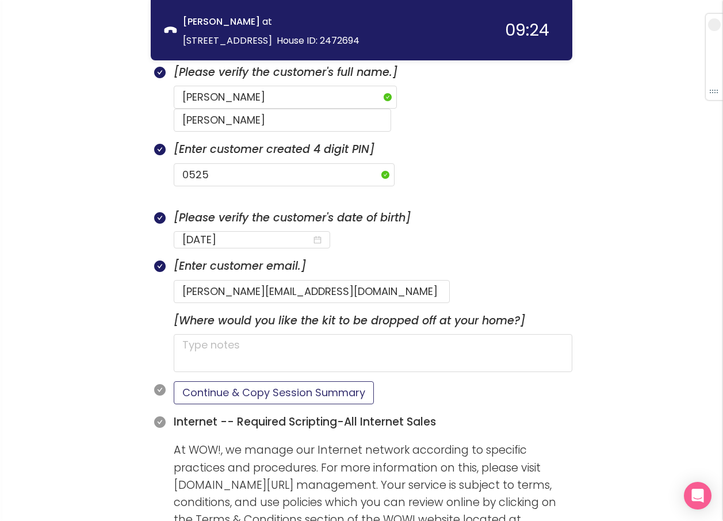
drag, startPoint x: 210, startPoint y: 376, endPoint x: 203, endPoint y: 370, distance: 9.0
click at [209, 381] on button "Continue & Copy Session Summary" at bounding box center [274, 392] width 200 height 23
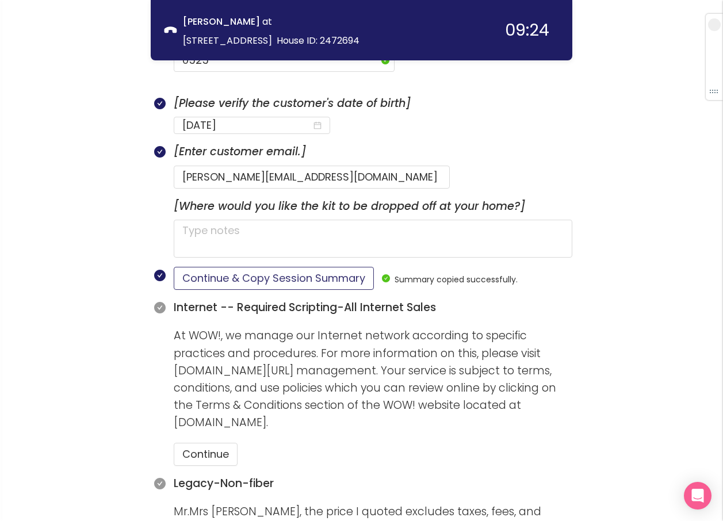
scroll to position [813, 0]
click at [198, 442] on button "Continue" at bounding box center [206, 453] width 64 height 23
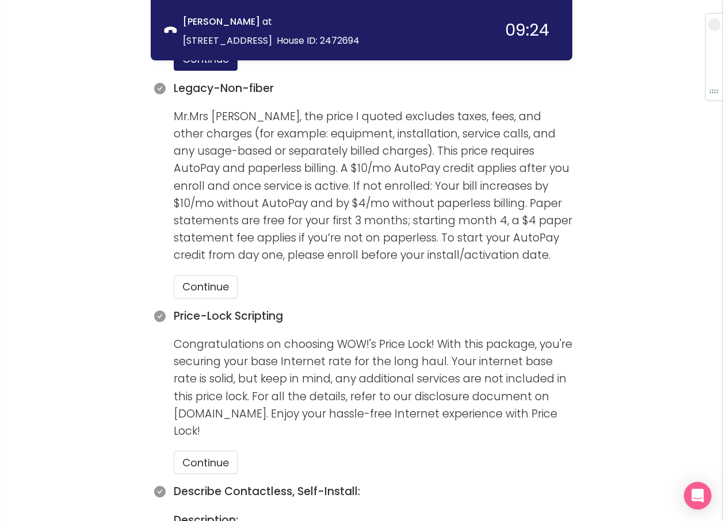
scroll to position [1216, 0]
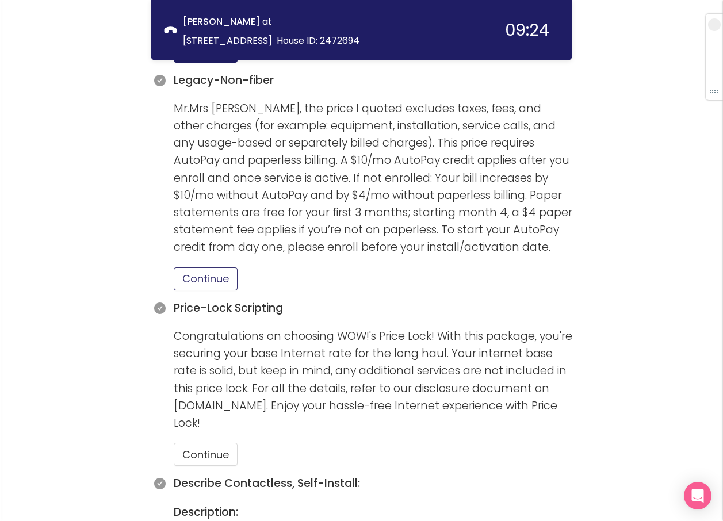
click at [197, 268] on button "Continue" at bounding box center [206, 279] width 64 height 23
click at [201, 443] on button "Continue" at bounding box center [206, 454] width 64 height 23
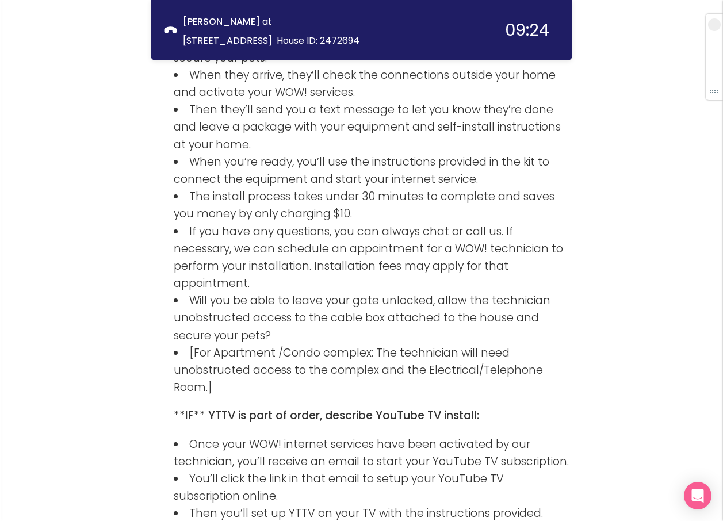
scroll to position [1849, 0]
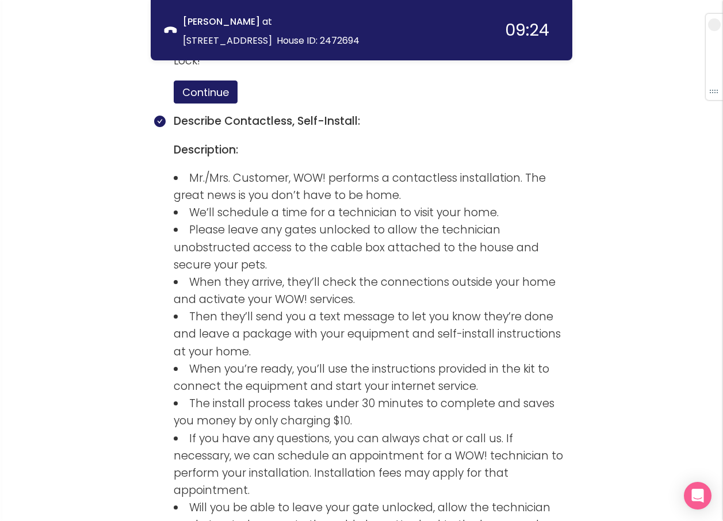
scroll to position [1999, 0]
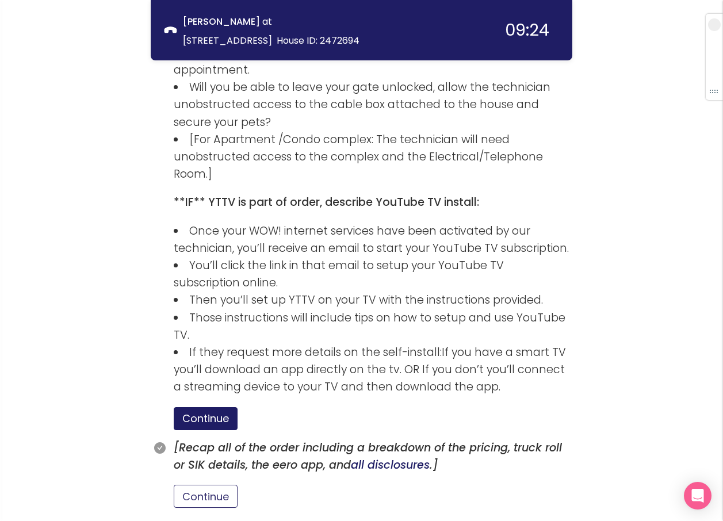
click at [218, 485] on button "Continue" at bounding box center [206, 496] width 64 height 23
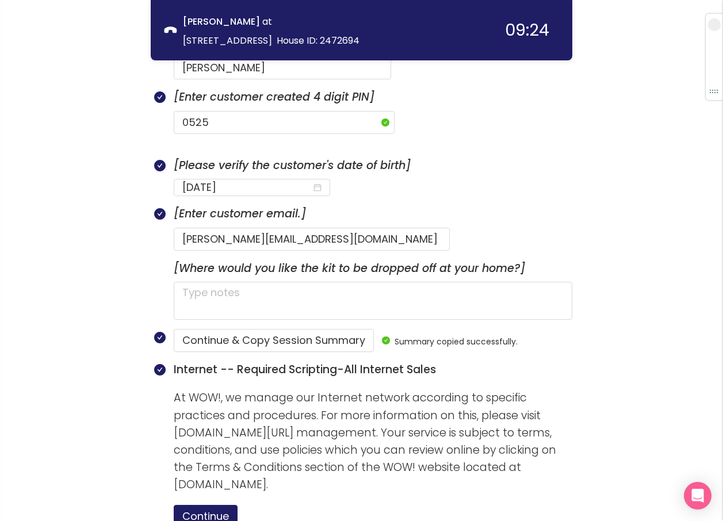
scroll to position [734, 0]
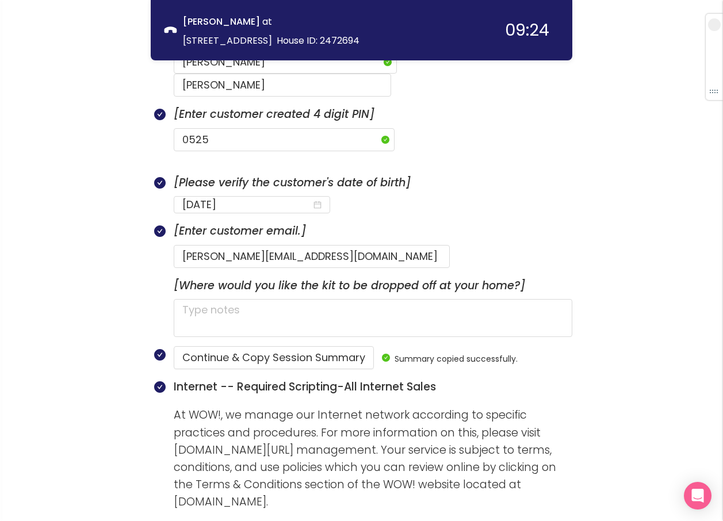
click at [468, 223] on p "[Enter customer email.]" at bounding box center [373, 231] width 399 height 17
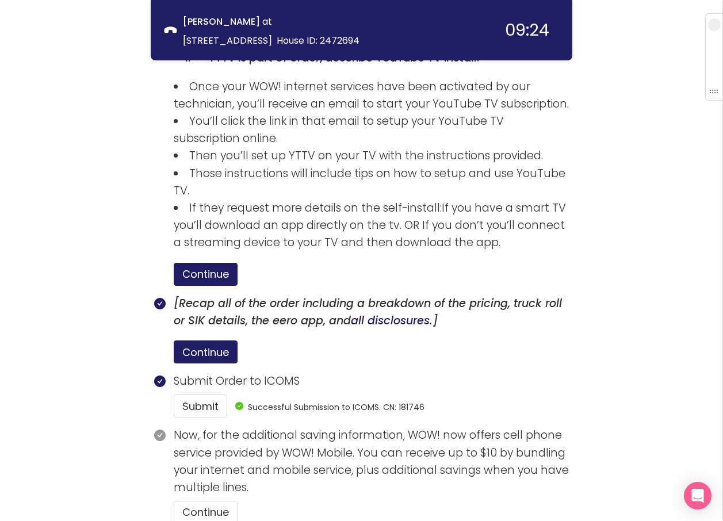
scroll to position [2160, 0]
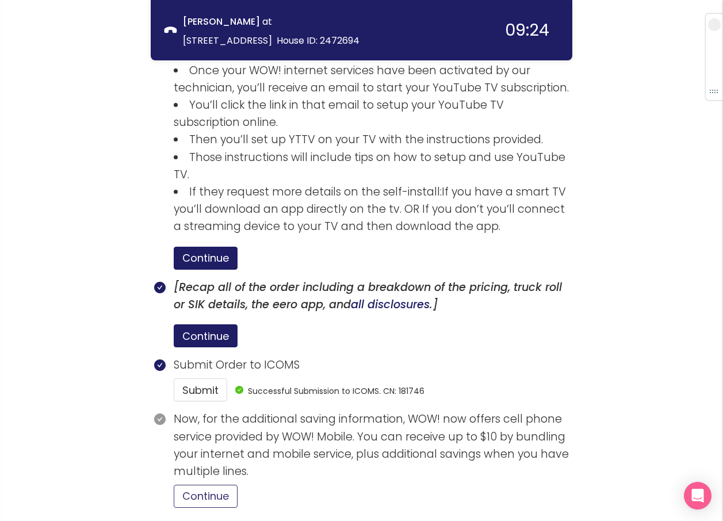
click at [206, 485] on button "Continue" at bounding box center [206, 496] width 64 height 23
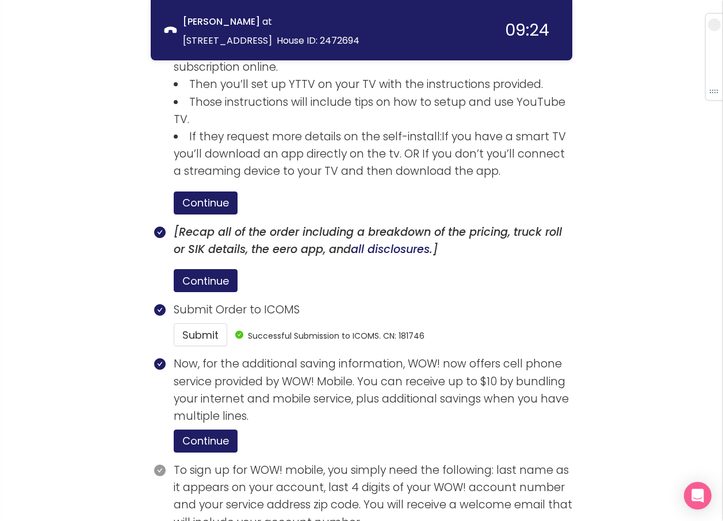
scroll to position [2266, 0]
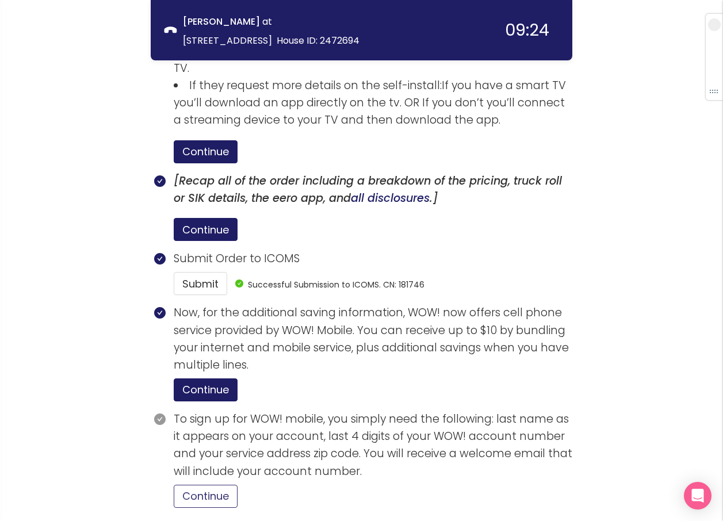
click at [218, 485] on button "Continue" at bounding box center [206, 496] width 64 height 23
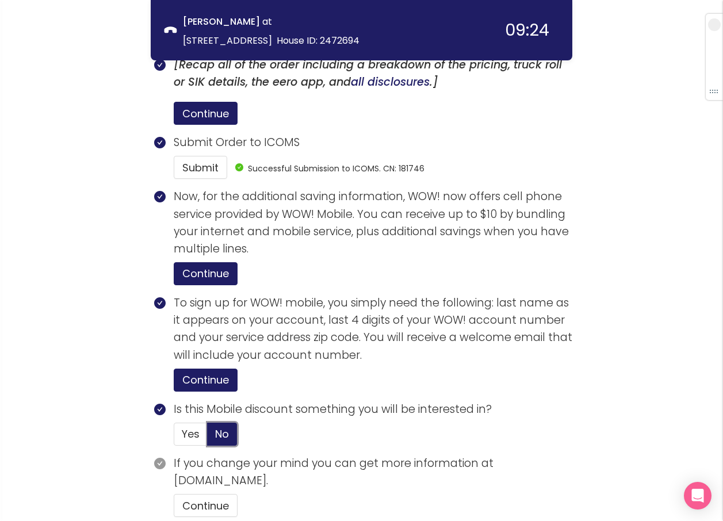
scroll to position [2392, 0]
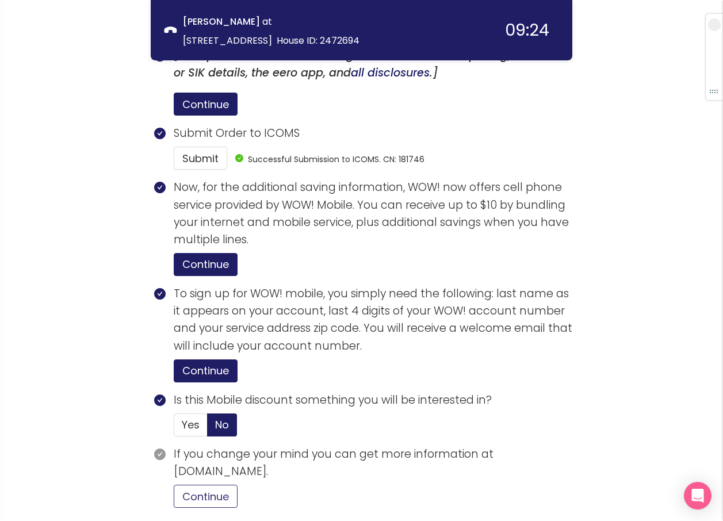
click at [224, 485] on button "Continue" at bounding box center [206, 496] width 64 height 23
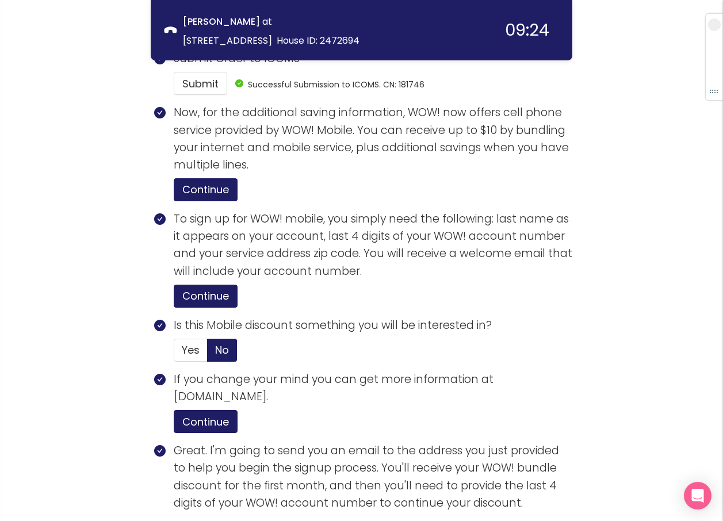
scroll to position [2611, 0]
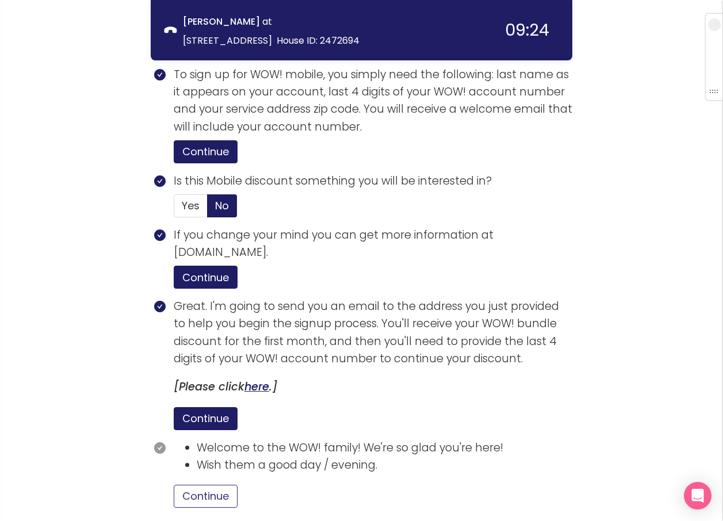
click at [228, 485] on button "Continue" at bounding box center [206, 496] width 64 height 23
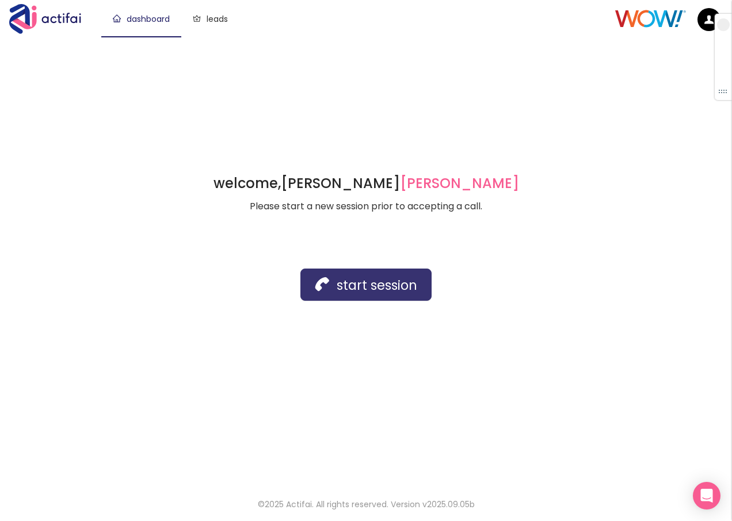
click at [358, 287] on button "start session" at bounding box center [365, 285] width 131 height 32
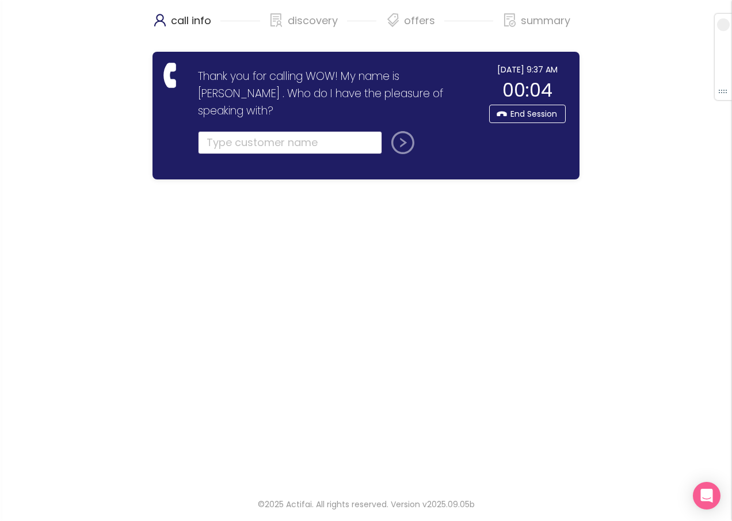
drag, startPoint x: 274, startPoint y: 133, endPoint x: 277, endPoint y: 128, distance: 6.2
click at [276, 132] on input "text" at bounding box center [290, 142] width 184 height 23
type input "TRANESA"
click at [395, 131] on button "submit" at bounding box center [401, 142] width 28 height 23
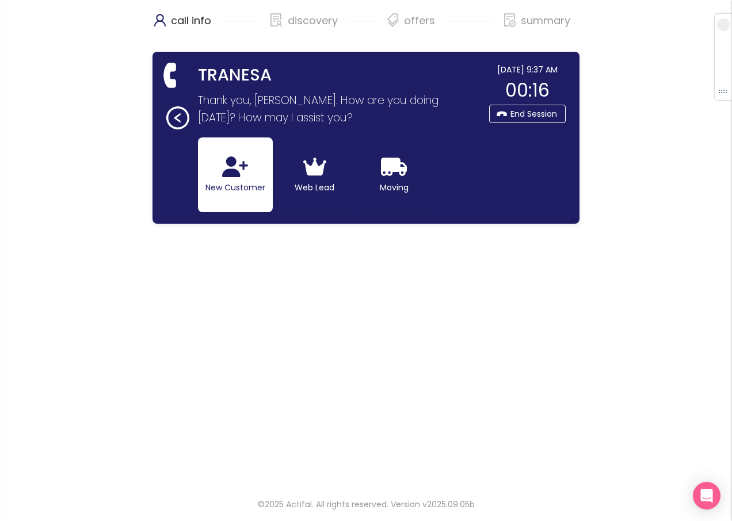
click at [231, 187] on button "New Customer" at bounding box center [235, 174] width 75 height 75
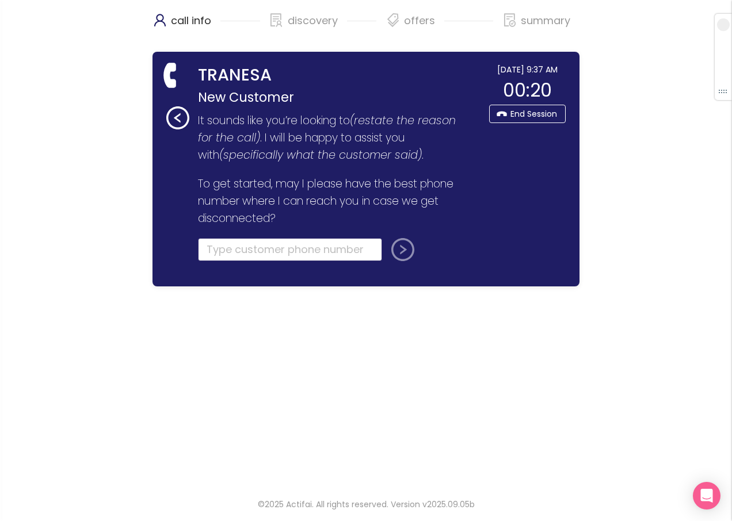
click at [214, 248] on input "tel" at bounding box center [290, 249] width 184 height 23
type input "[PHONE_NUMBER]"
click at [402, 251] on button "submit" at bounding box center [401, 249] width 28 height 23
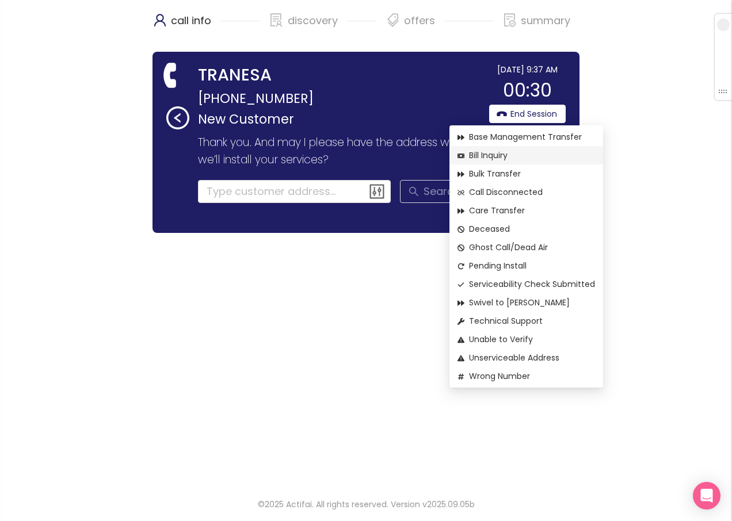
click at [488, 154] on span "Bill Inquiry" at bounding box center [525, 155] width 137 height 13
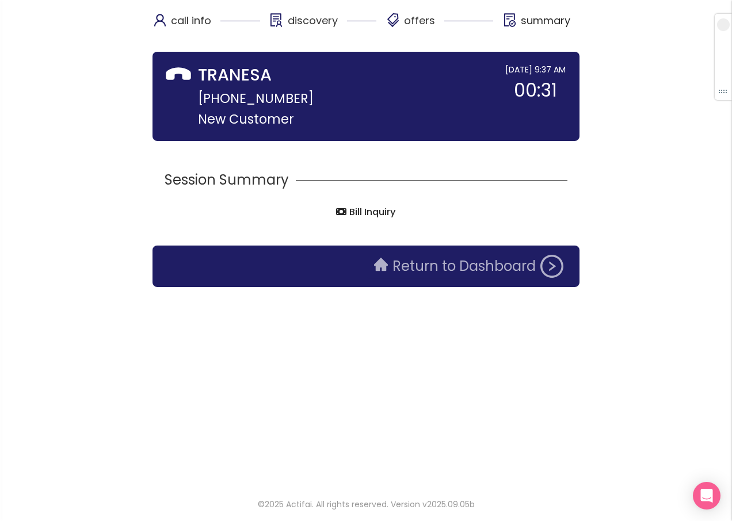
click at [437, 269] on button "Return to Dashboard" at bounding box center [468, 266] width 203 height 23
